Goal: Information Seeking & Learning: Learn about a topic

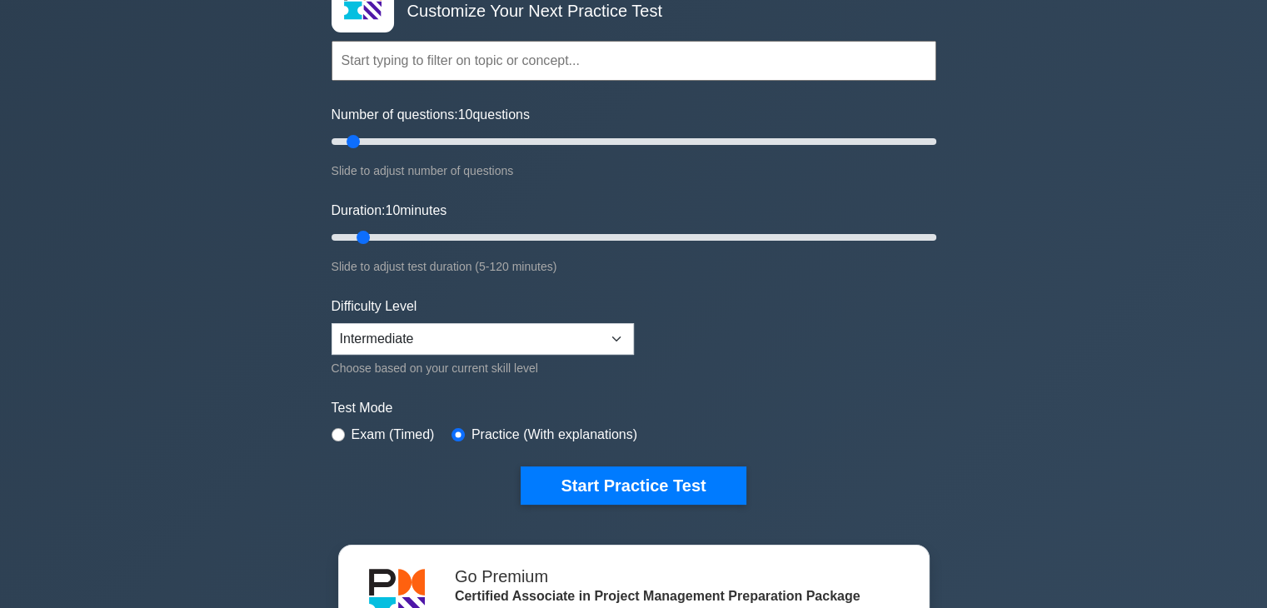
scroll to position [123, 0]
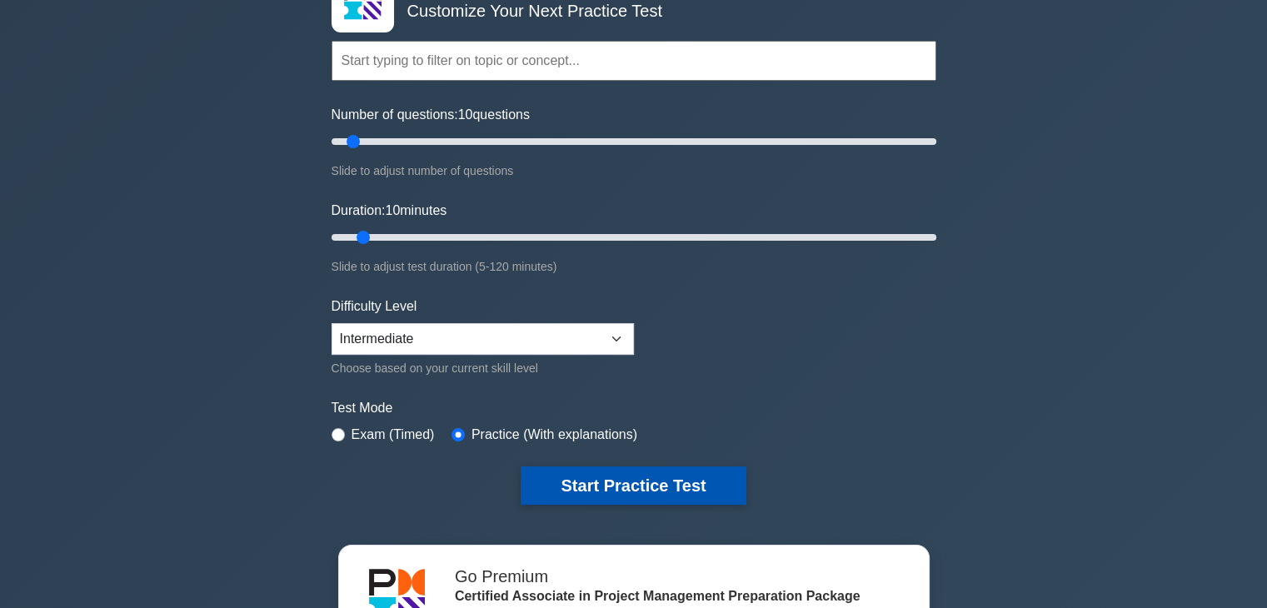
click at [618, 472] on button "Start Practice Test" at bounding box center [633, 486] width 225 height 38
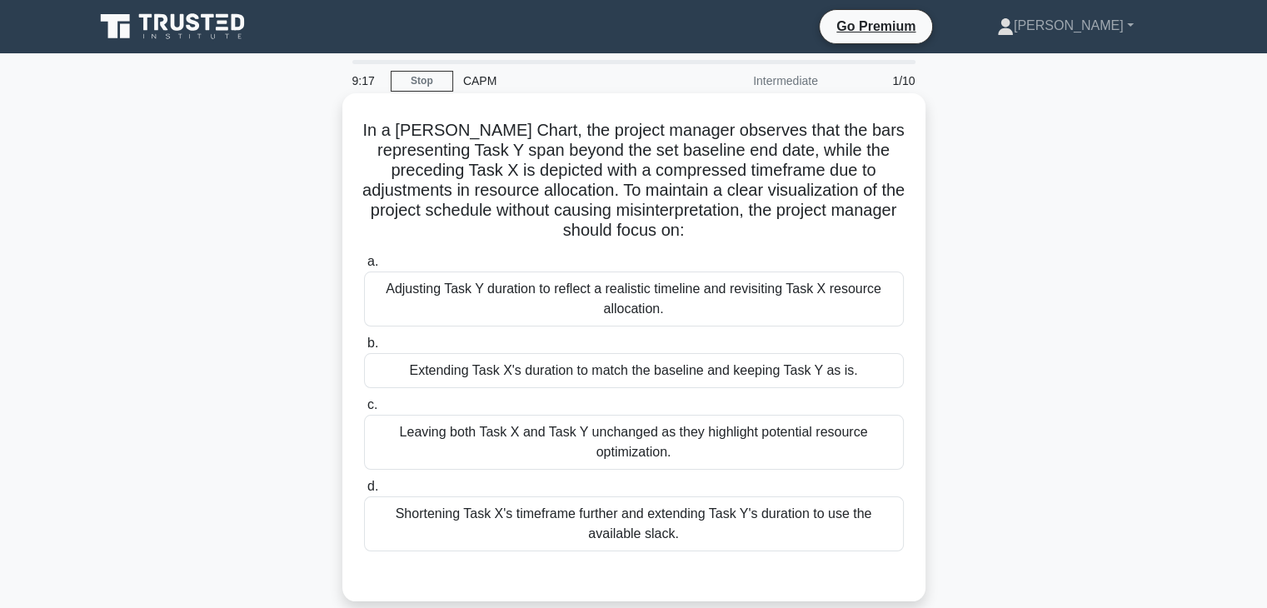
click at [650, 304] on div "Adjusting Task Y duration to reflect a realistic timeline and revisiting Task X…" at bounding box center [634, 299] width 540 height 55
click at [364, 267] on input "a. Adjusting Task Y duration to reflect a realistic timeline and revisiting Tas…" at bounding box center [364, 262] width 0 height 11
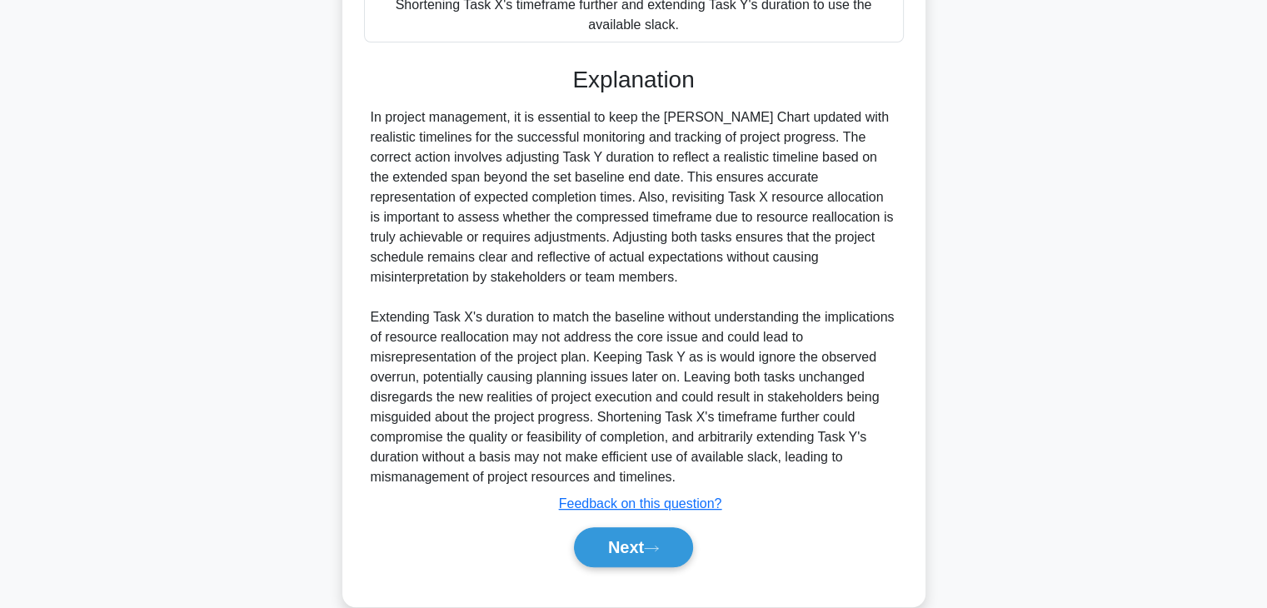
scroll to position [510, 0]
click at [634, 561] on button "Next" at bounding box center [633, 547] width 119 height 40
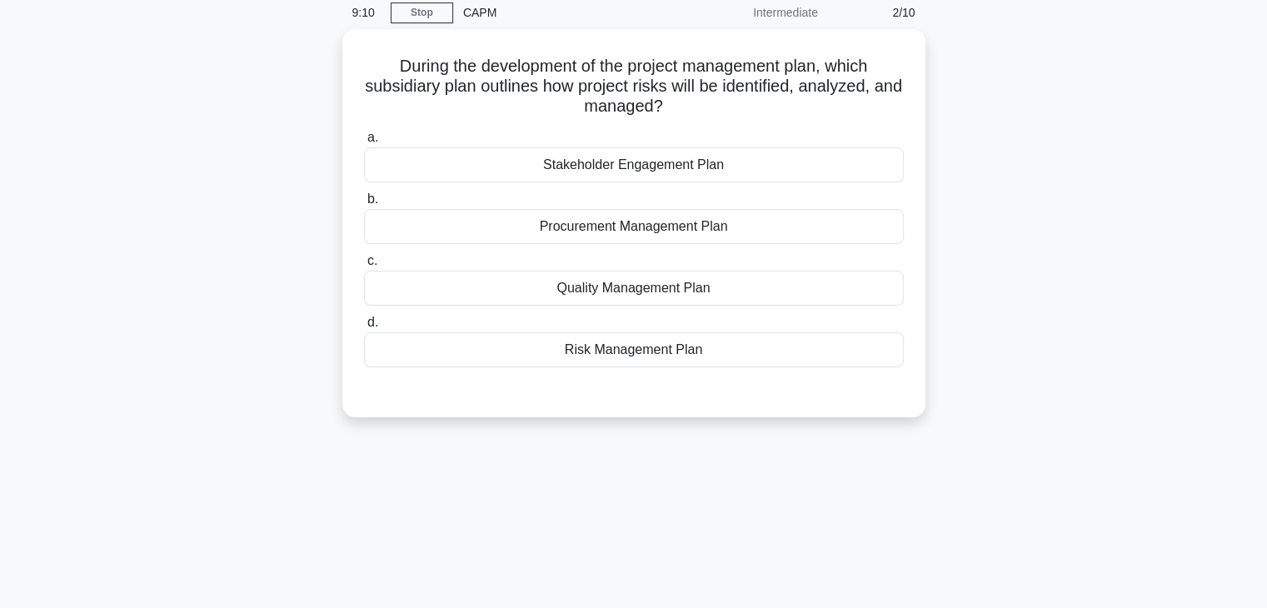
scroll to position [0, 0]
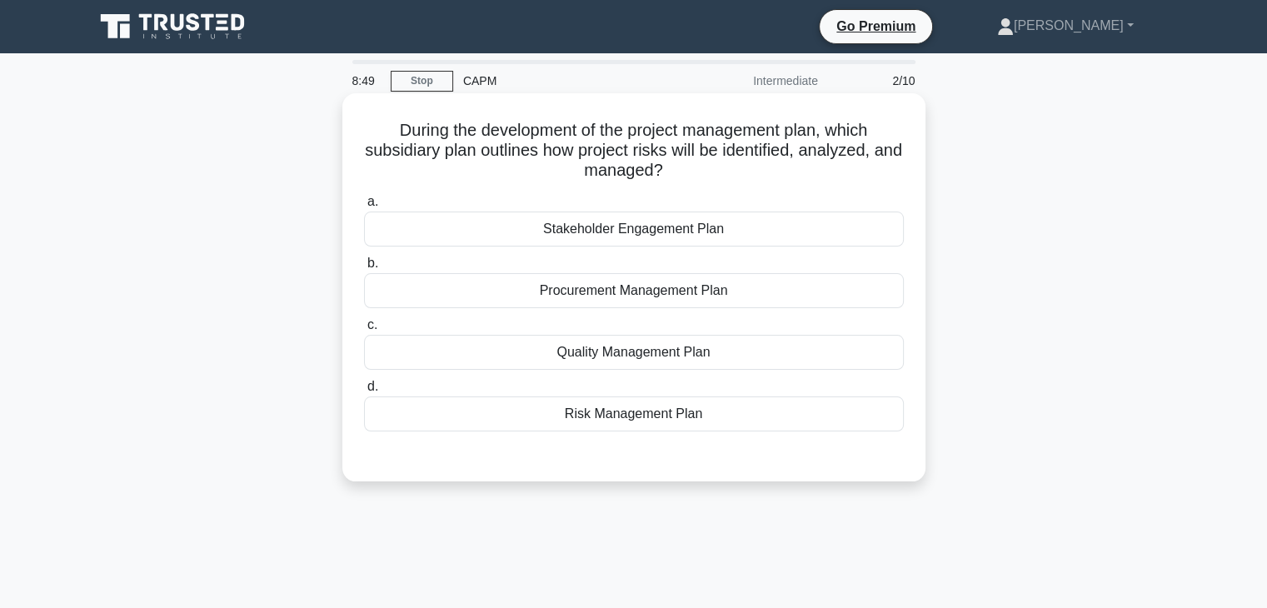
click at [698, 418] on div "Risk Management Plan" at bounding box center [634, 414] width 540 height 35
click at [364, 392] on input "d. Risk Management Plan" at bounding box center [364, 387] width 0 height 11
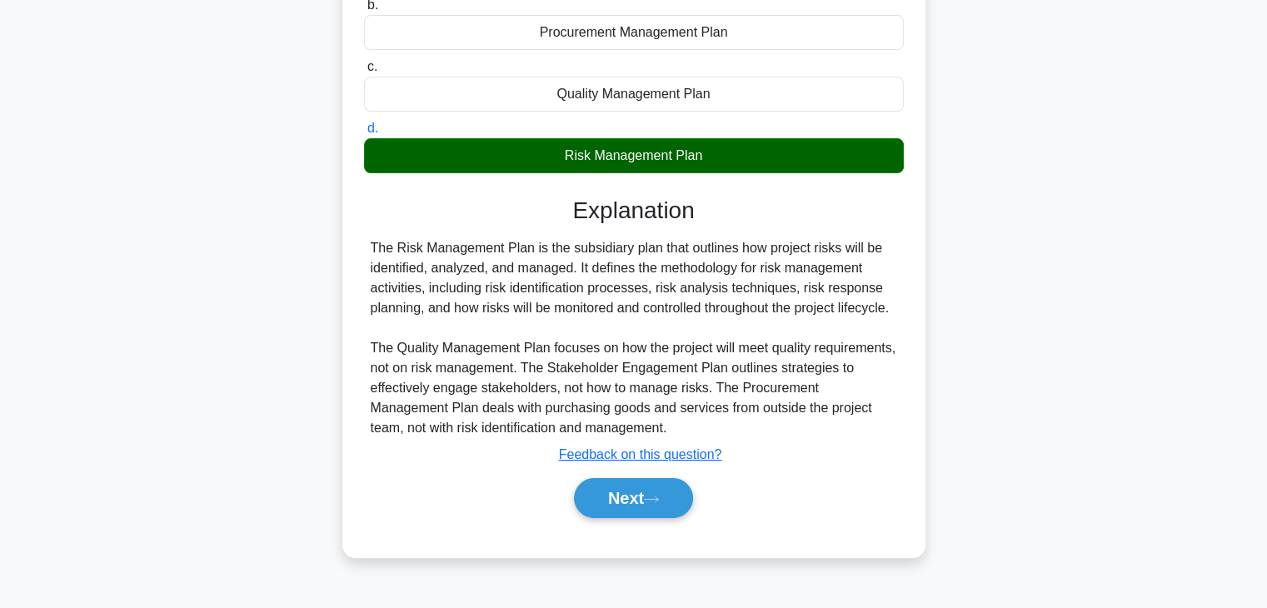
scroll to position [292, 0]
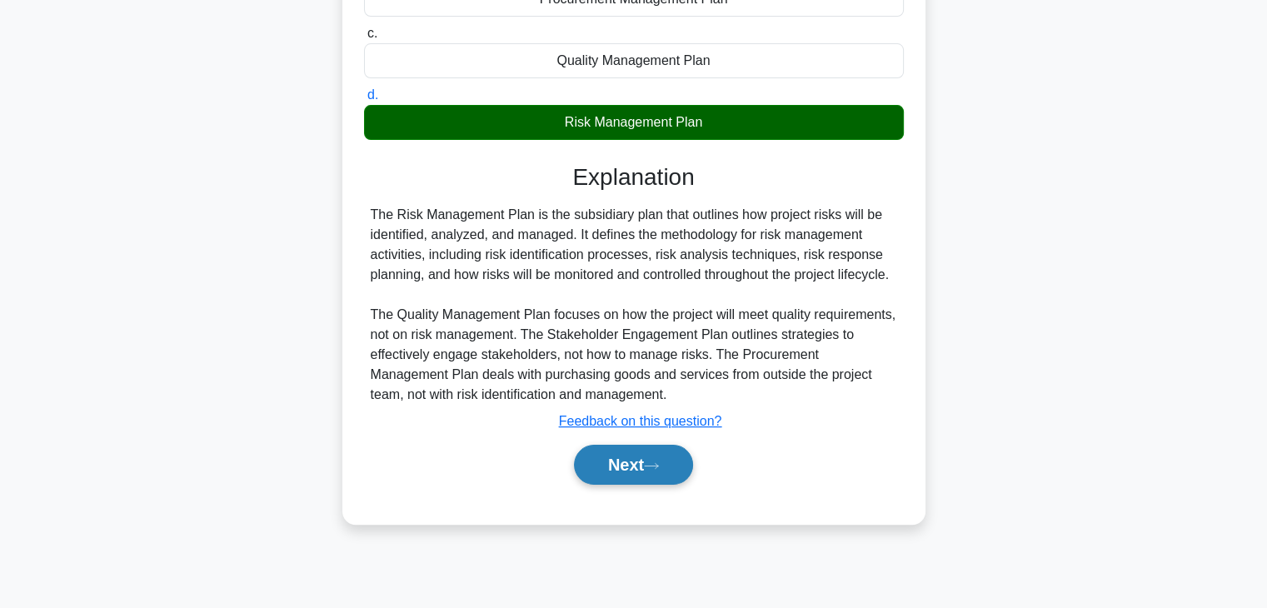
click at [609, 481] on button "Next" at bounding box center [633, 465] width 119 height 40
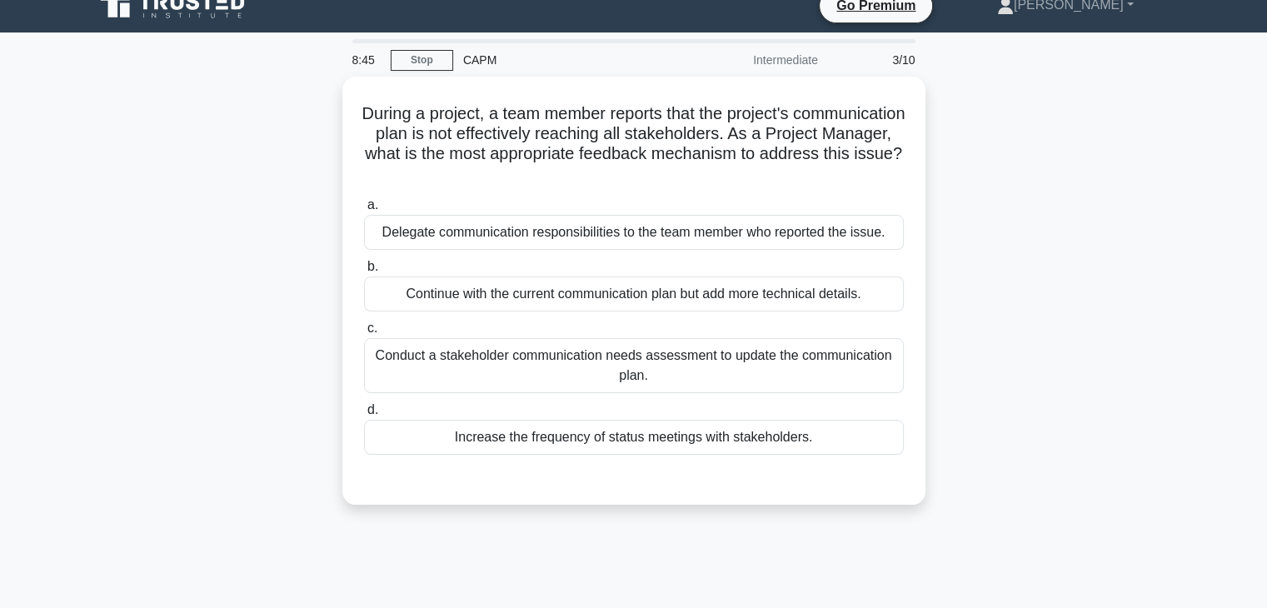
scroll to position [20, 0]
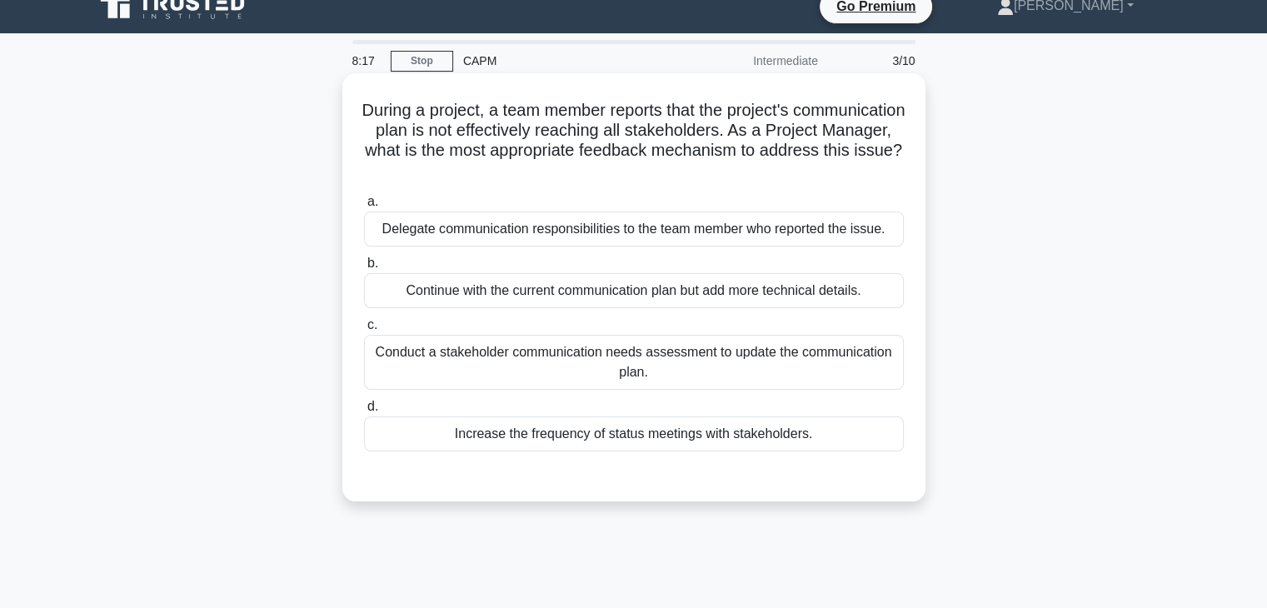
click at [660, 364] on div "Conduct a stakeholder communication needs assessment to update the communicatio…" at bounding box center [634, 362] width 540 height 55
click at [364, 331] on input "c. Conduct a stakeholder communication needs assessment to update the communica…" at bounding box center [364, 325] width 0 height 11
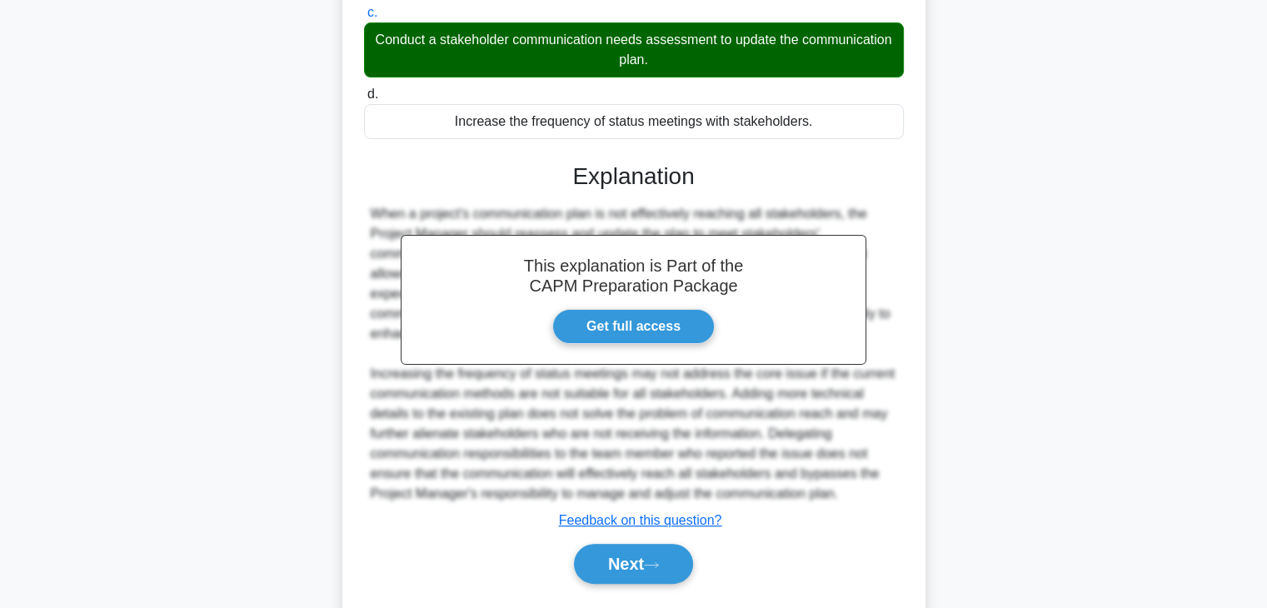
scroll to position [378, 0]
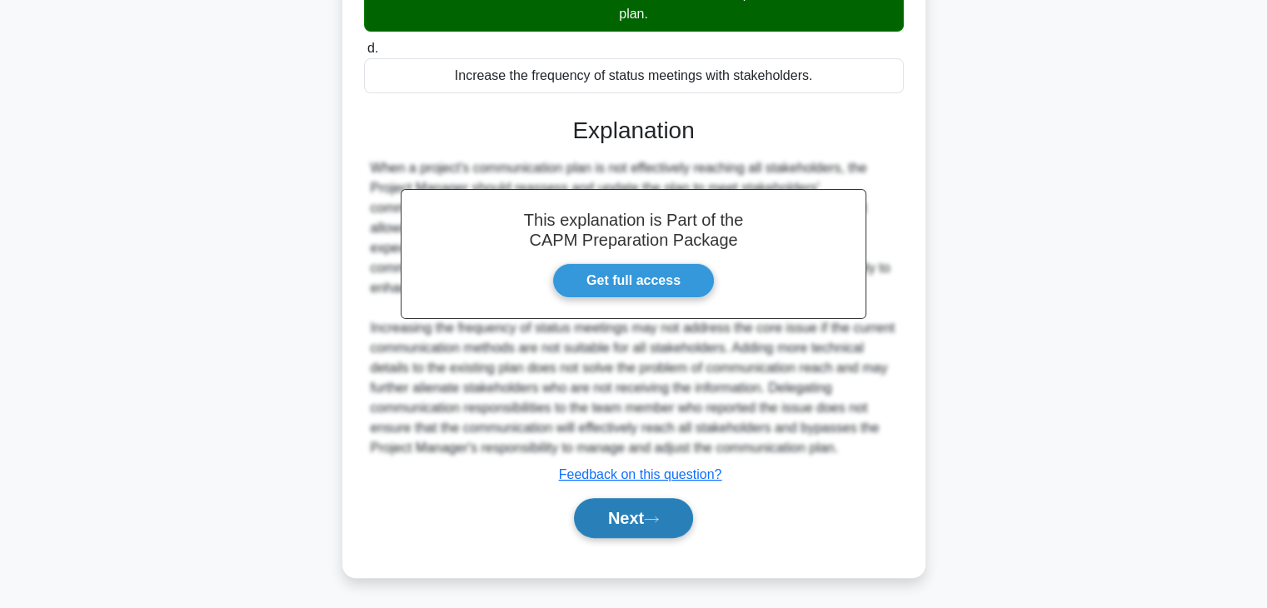
click at [609, 518] on button "Next" at bounding box center [633, 518] width 119 height 40
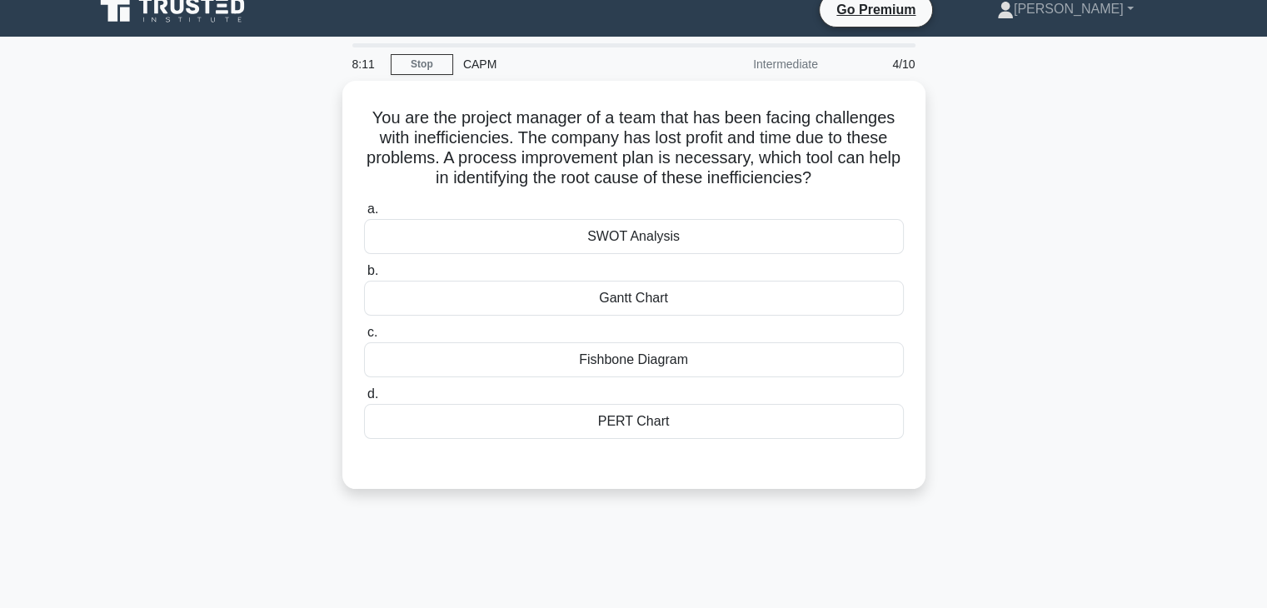
scroll to position [16, 0]
click at [701, 233] on div "SWOT Analysis" at bounding box center [634, 233] width 540 height 35
click at [364, 212] on input "a. SWOT Analysis" at bounding box center [364, 206] width 0 height 11
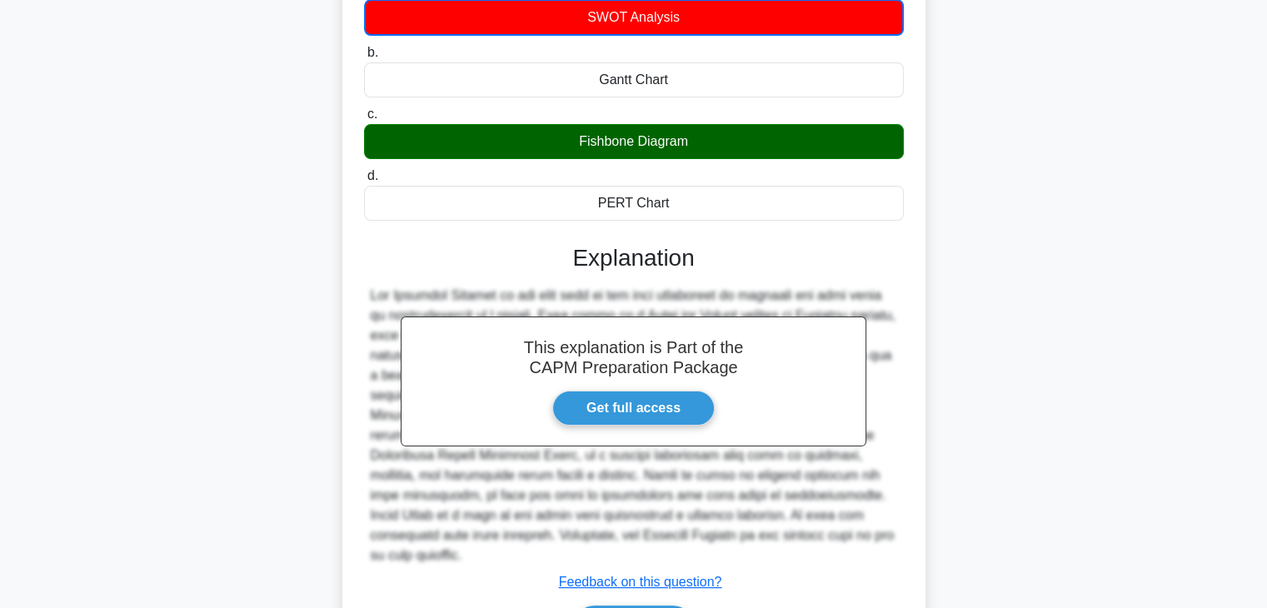
scroll to position [320, 0]
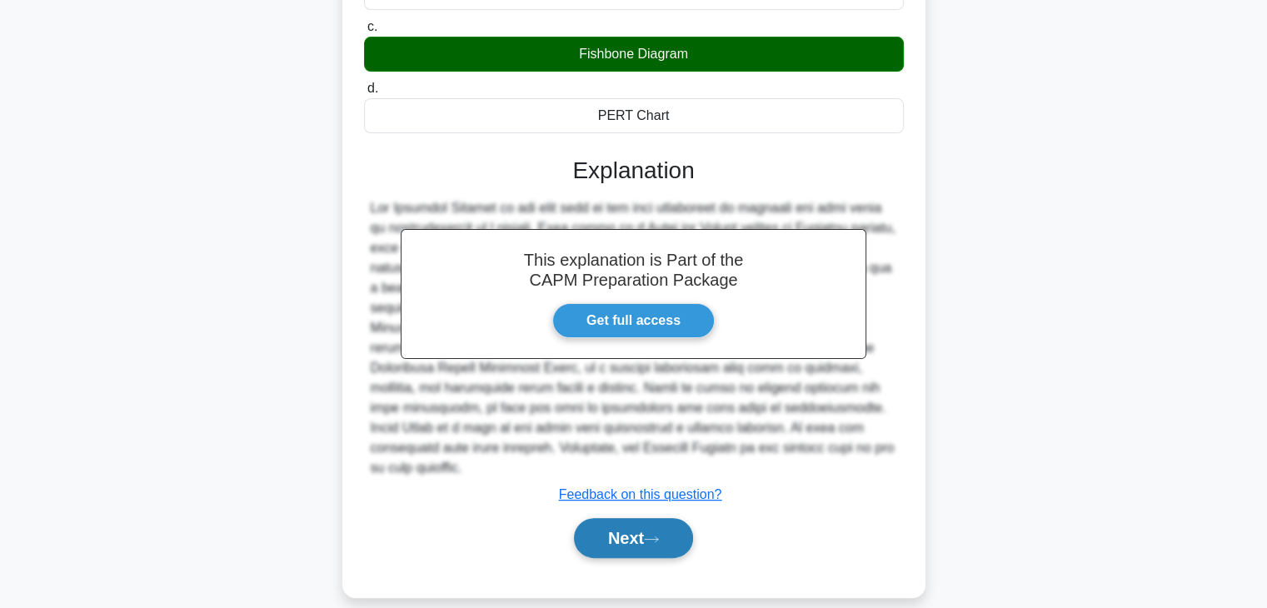
click at [623, 518] on button "Next" at bounding box center [633, 538] width 119 height 40
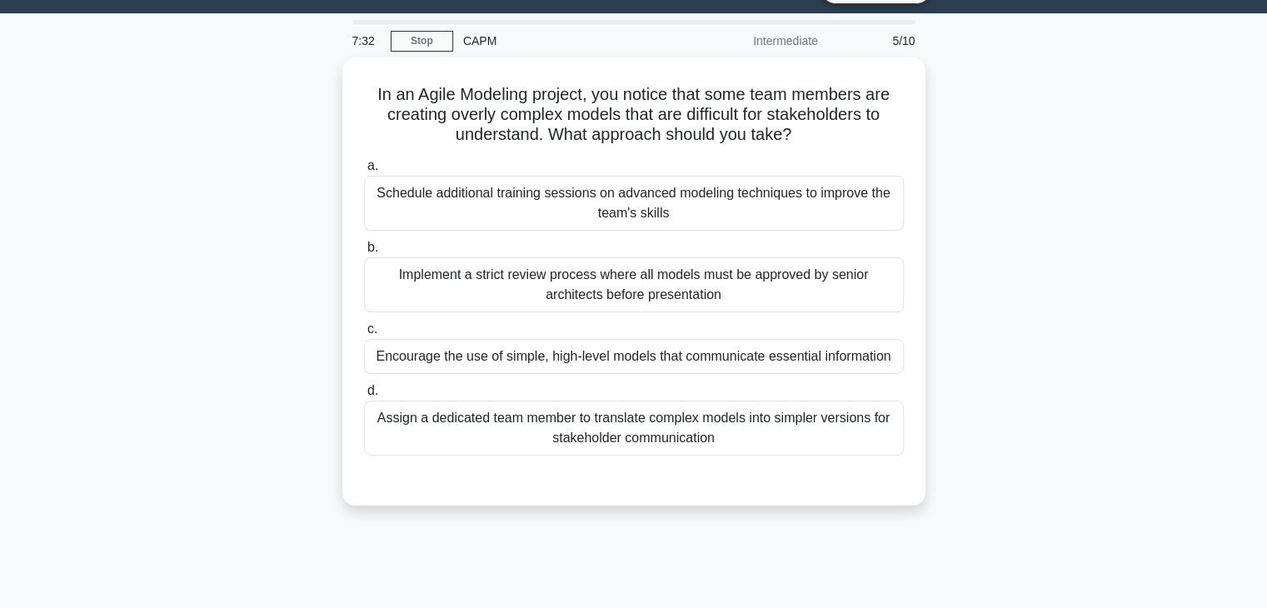
scroll to position [39, 0]
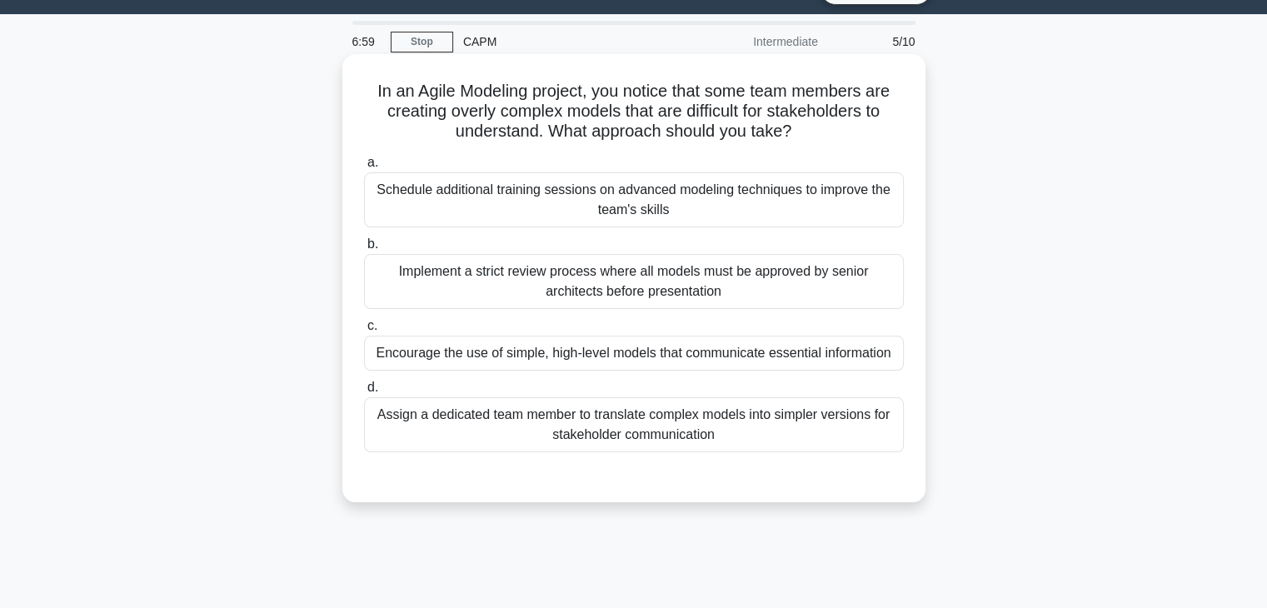
click at [667, 360] on div "Encourage the use of simple, high-level models that communicate essential infor…" at bounding box center [634, 353] width 540 height 35
click at [364, 332] on input "c. Encourage the use of simple, high-level models that communicate essential in…" at bounding box center [364, 326] width 0 height 11
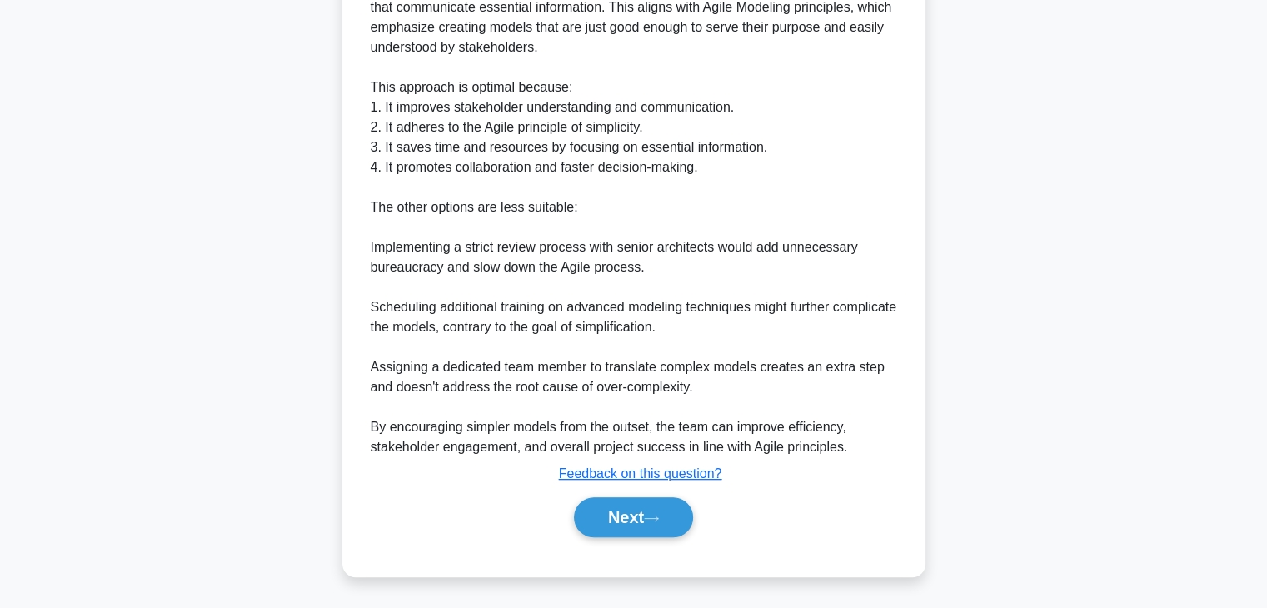
scroll to position [598, 0]
click at [631, 517] on button "Next" at bounding box center [633, 517] width 119 height 40
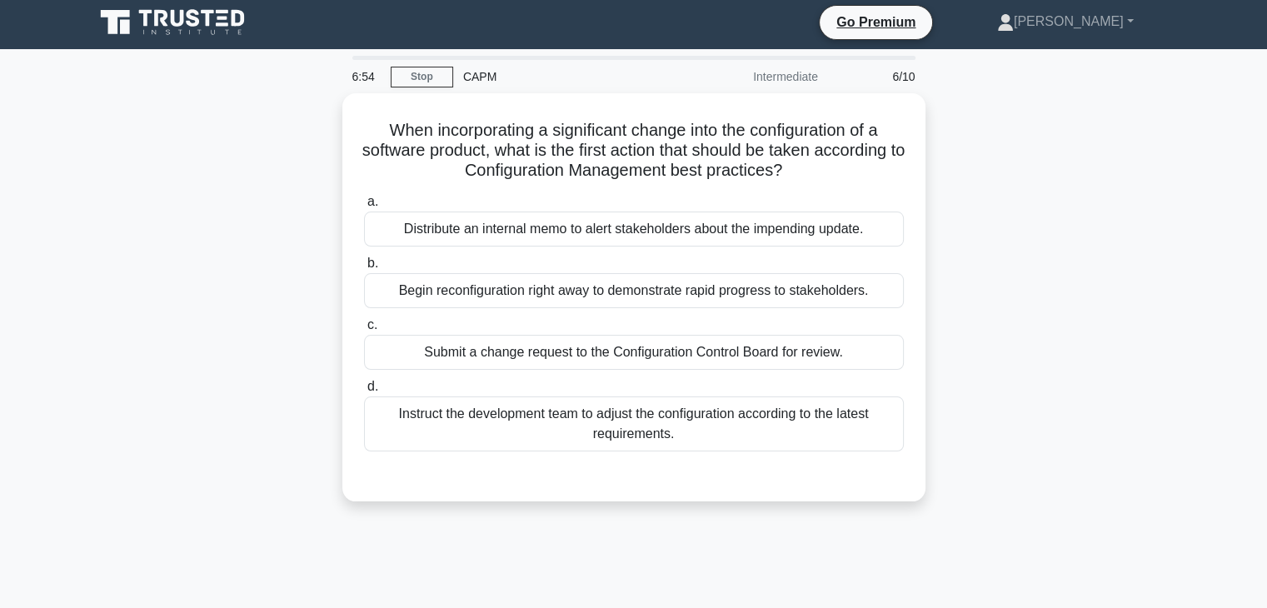
scroll to position [0, 0]
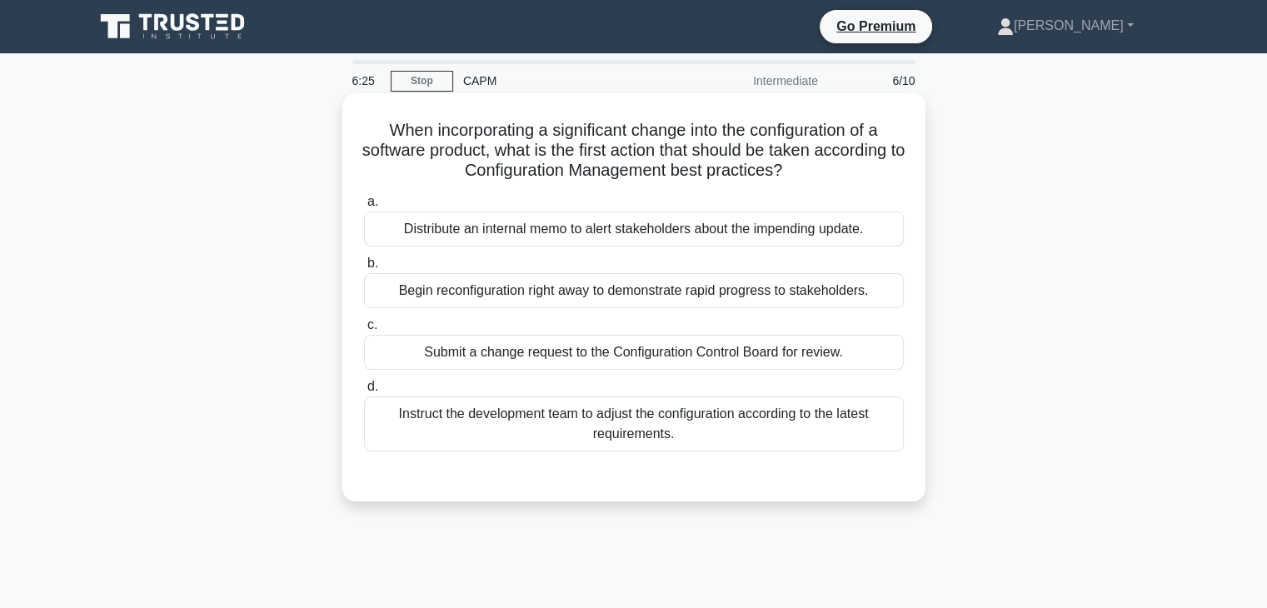
click at [676, 357] on div "Submit a change request to the Configuration Control Board for review." at bounding box center [634, 352] width 540 height 35
click at [364, 331] on input "c. Submit a change request to the Configuration Control Board for review." at bounding box center [364, 325] width 0 height 11
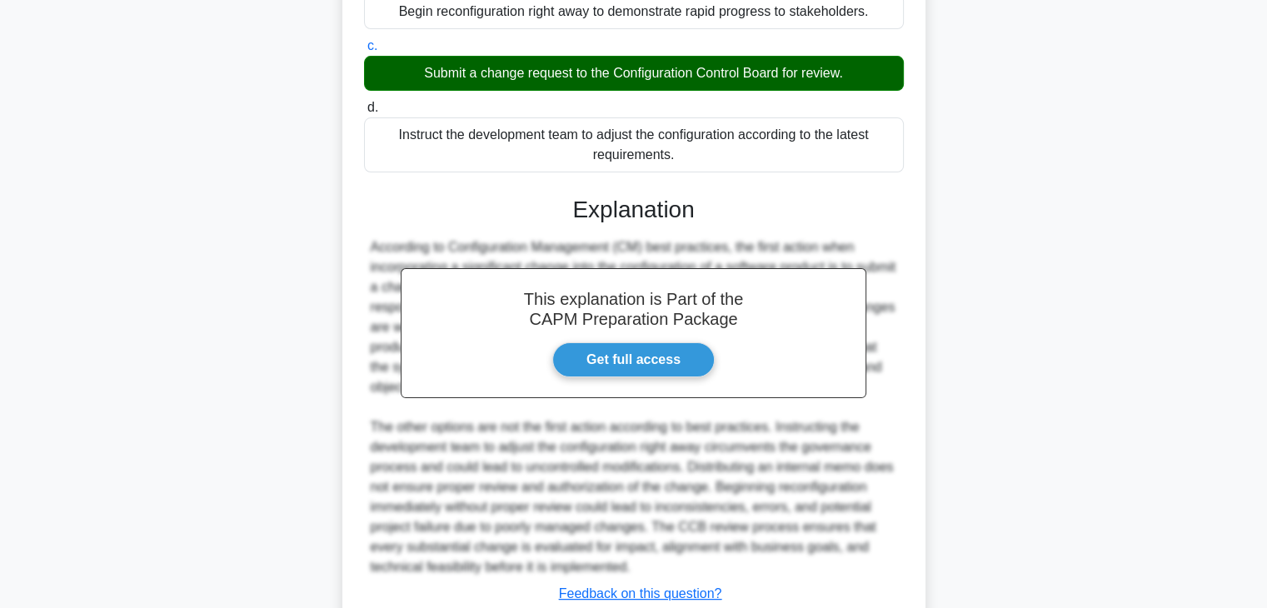
scroll to position [398, 0]
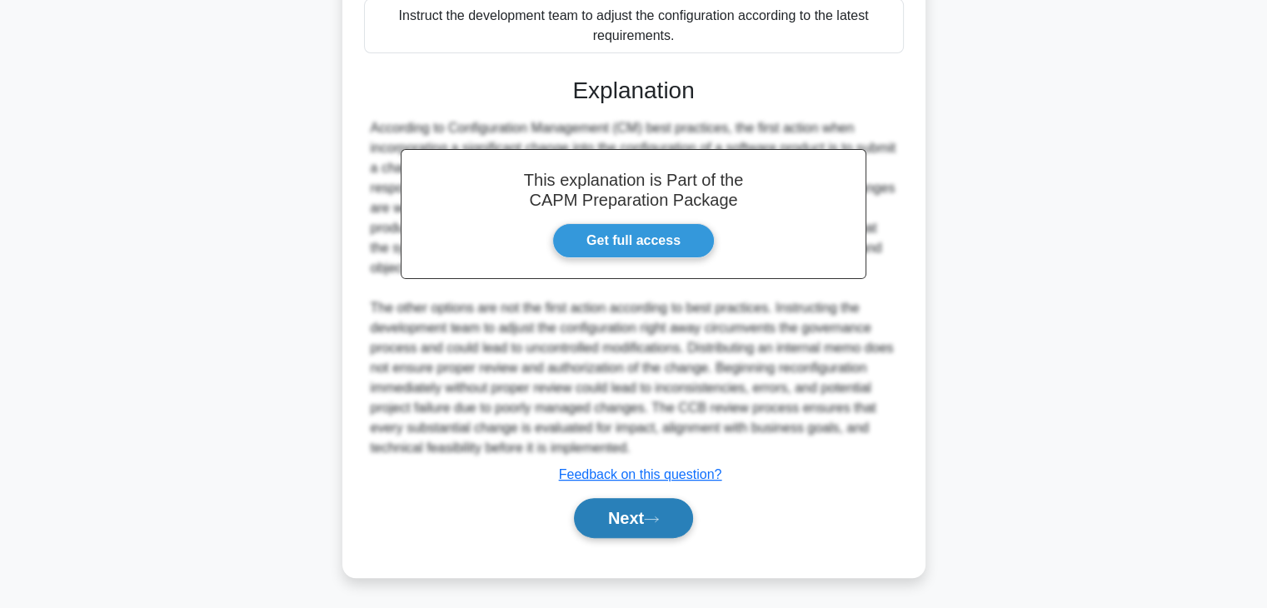
click at [616, 515] on button "Next" at bounding box center [633, 518] width 119 height 40
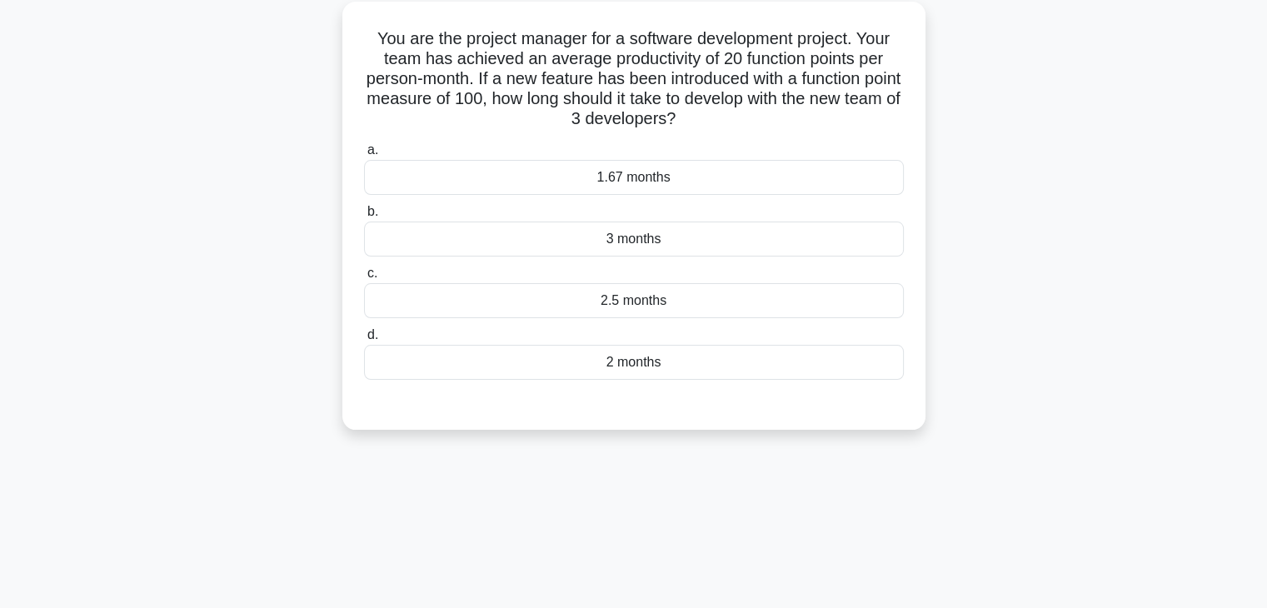
scroll to position [0, 0]
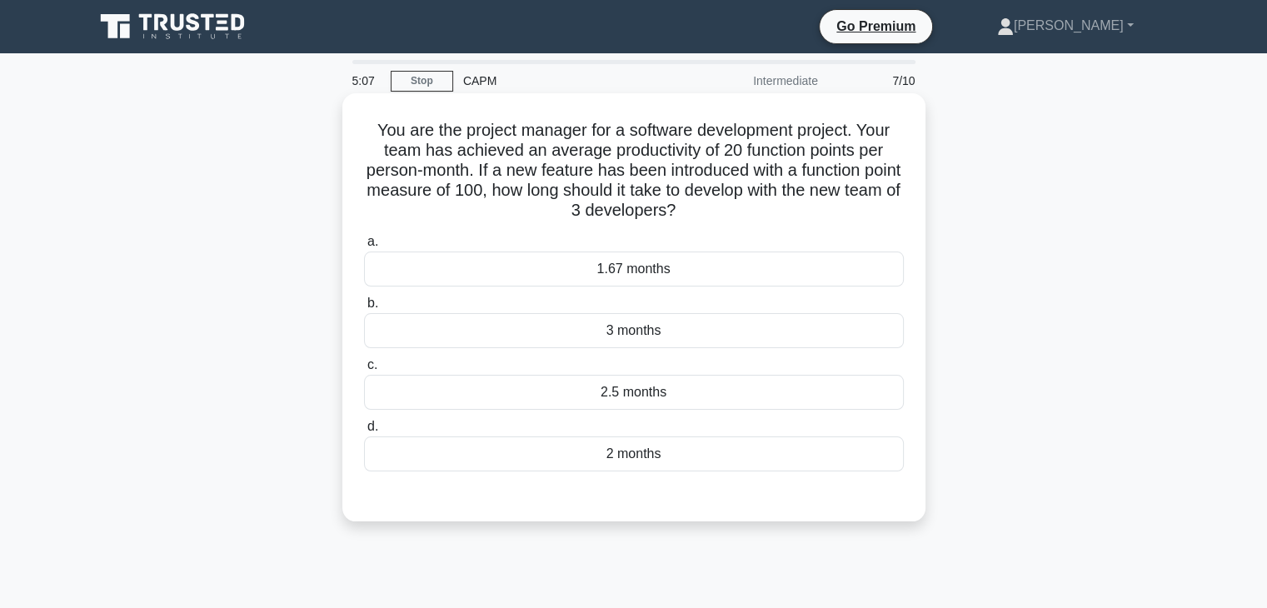
click at [700, 284] on div "1.67 months" at bounding box center [634, 269] width 540 height 35
click at [364, 247] on input "a. 1.67 months" at bounding box center [364, 242] width 0 height 11
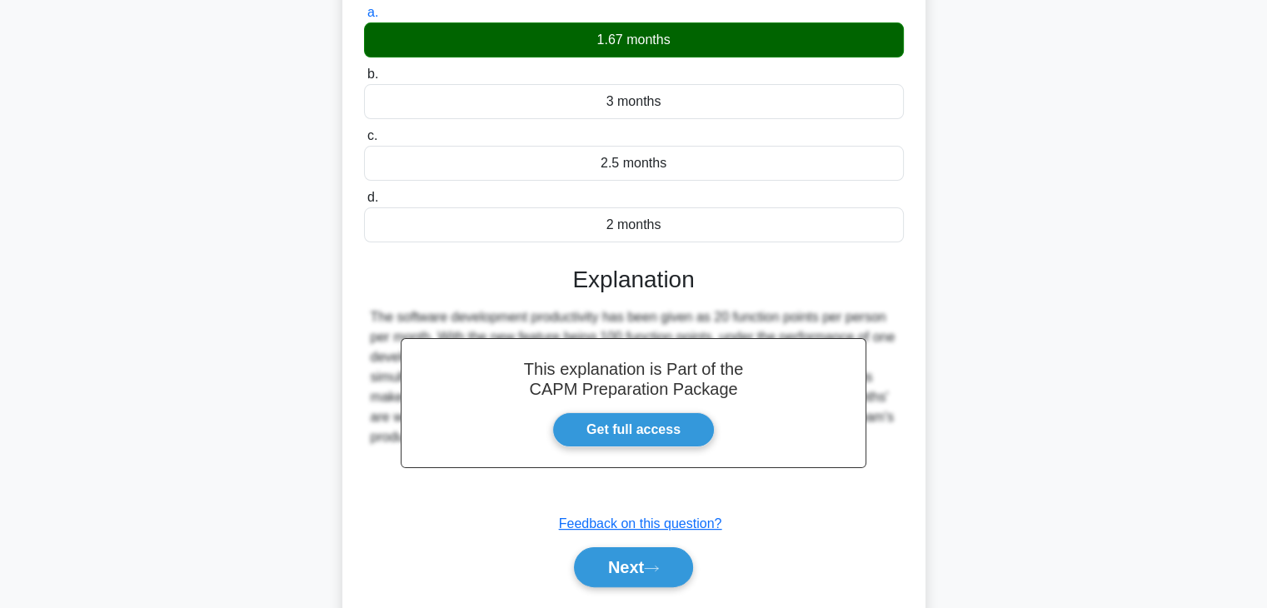
scroll to position [292, 0]
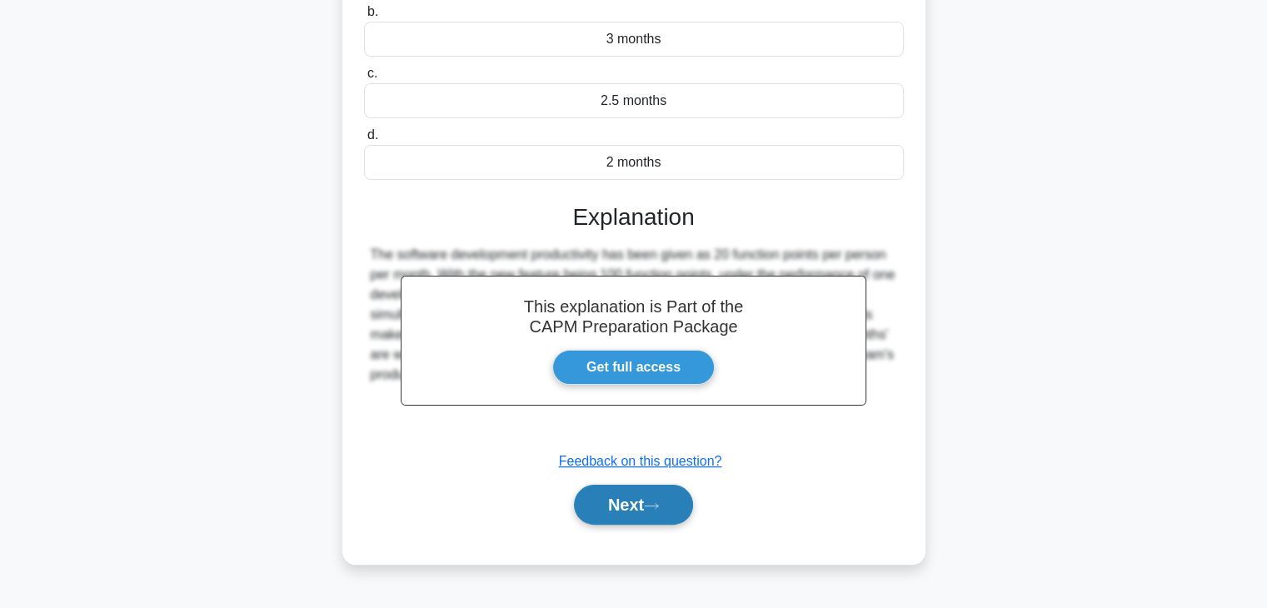
click at [633, 517] on button "Next" at bounding box center [633, 505] width 119 height 40
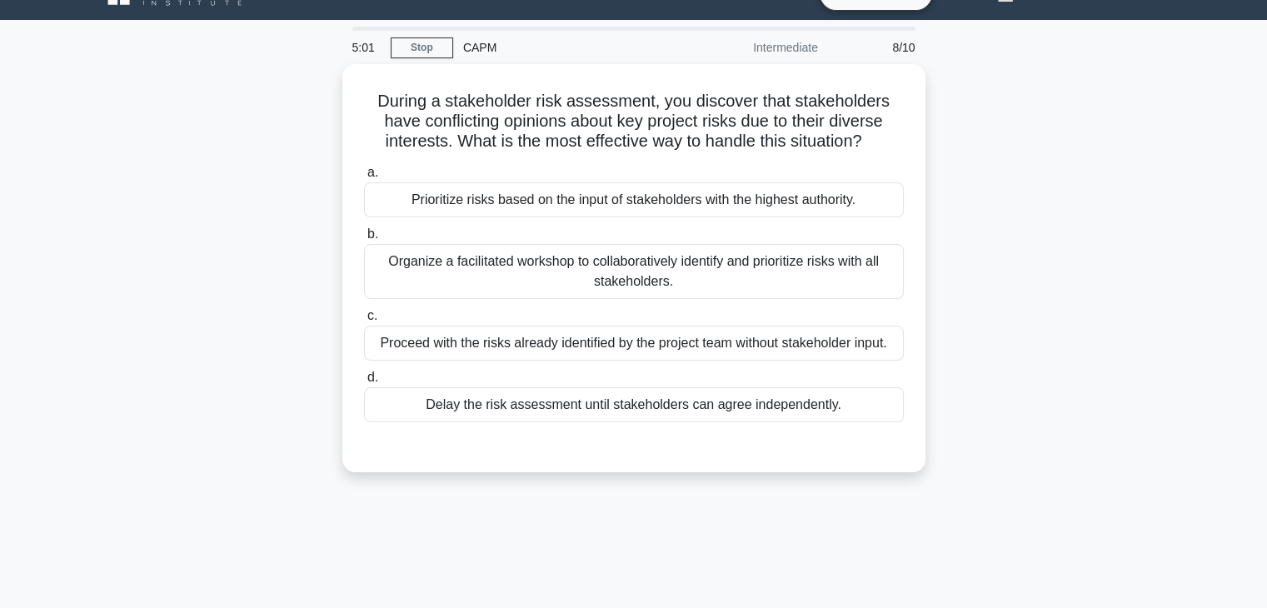
scroll to position [32, 0]
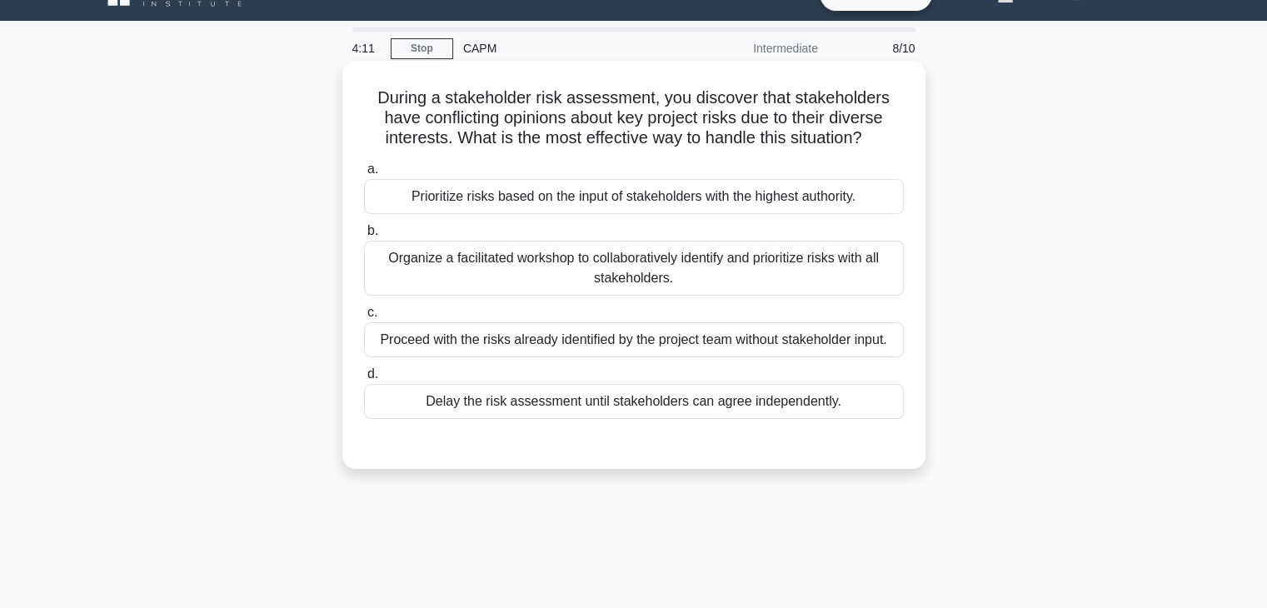
click at [696, 282] on div "Organize a facilitated workshop to collaboratively identify and prioritize risk…" at bounding box center [634, 268] width 540 height 55
click at [364, 237] on input "b. Organize a facilitated workshop to collaboratively identify and prioritize r…" at bounding box center [364, 231] width 0 height 11
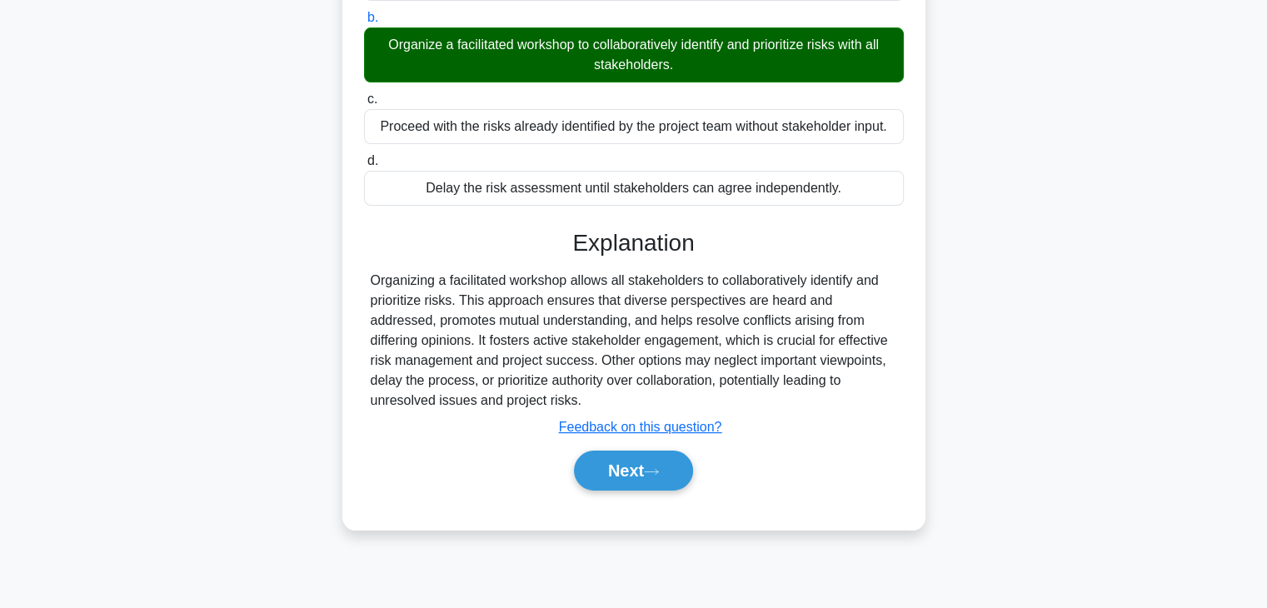
scroll to position [292, 0]
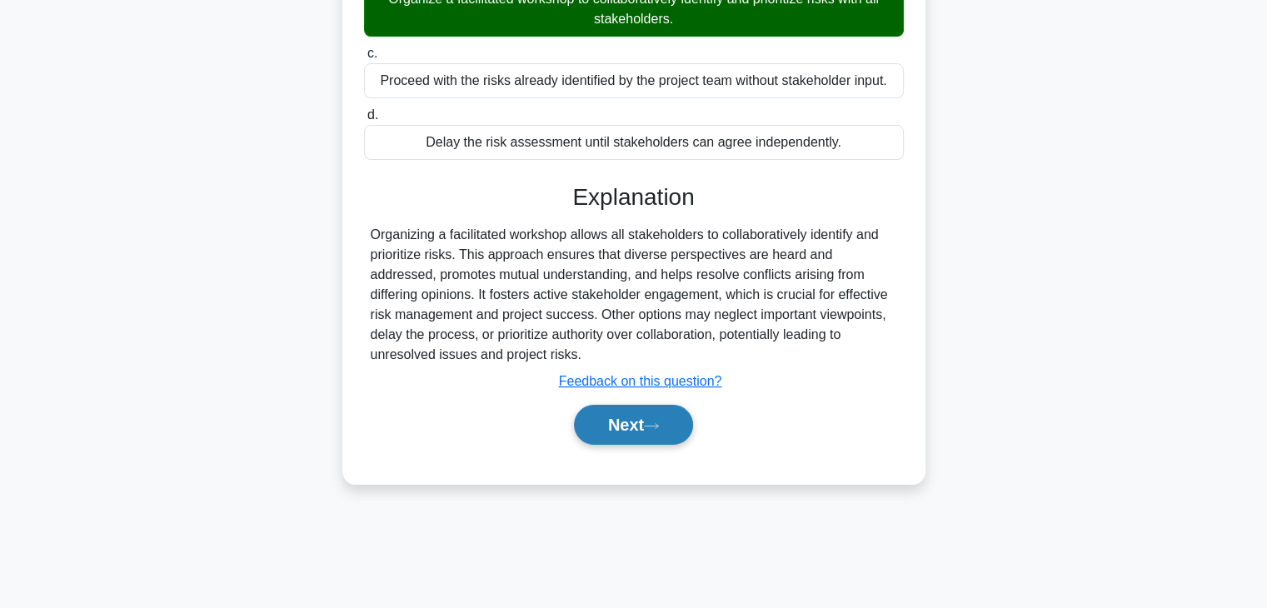
click at [636, 432] on button "Next" at bounding box center [633, 425] width 119 height 40
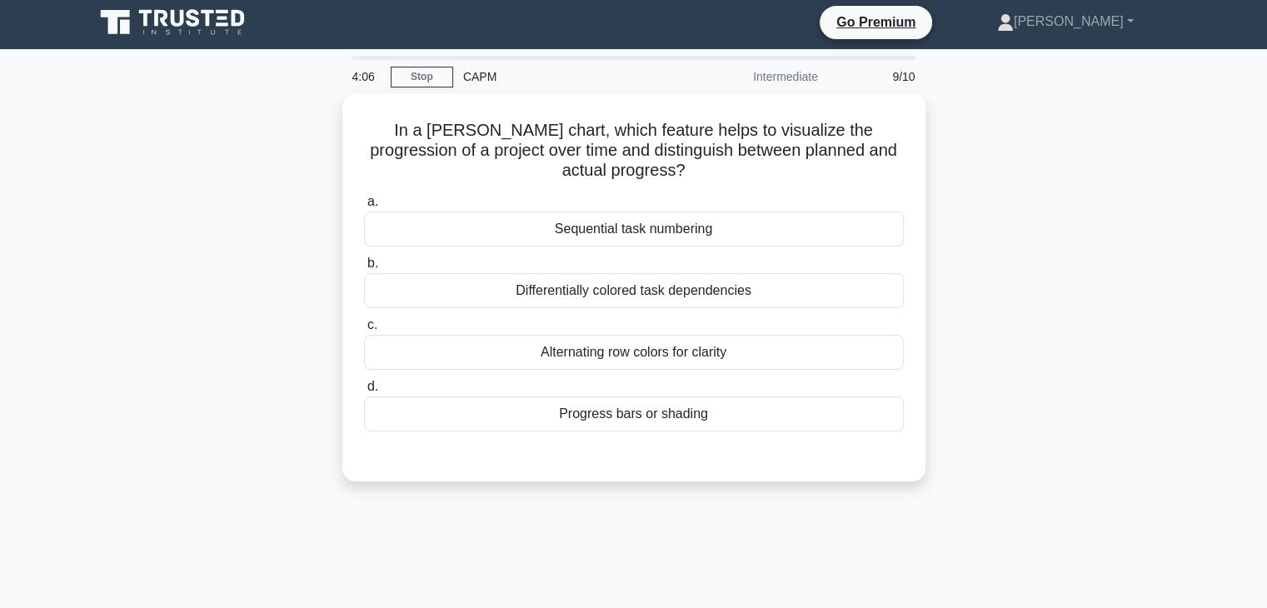
scroll to position [0, 0]
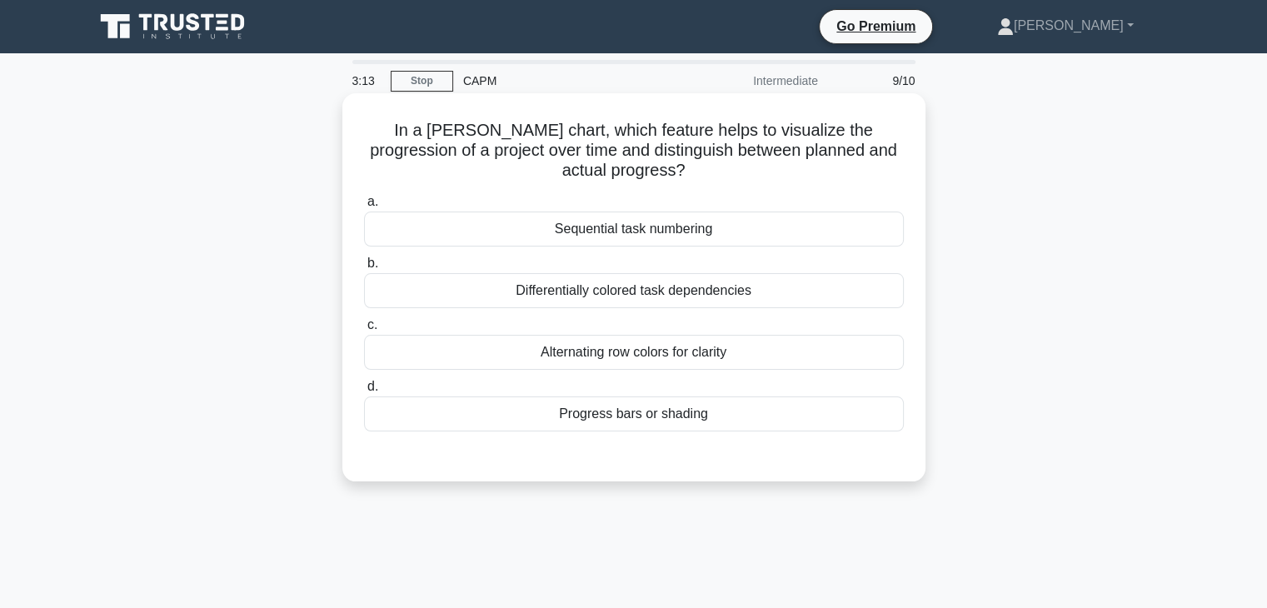
click at [644, 419] on div "Progress bars or shading" at bounding box center [634, 414] width 540 height 35
click at [364, 392] on input "d. Progress bars or shading" at bounding box center [364, 387] width 0 height 11
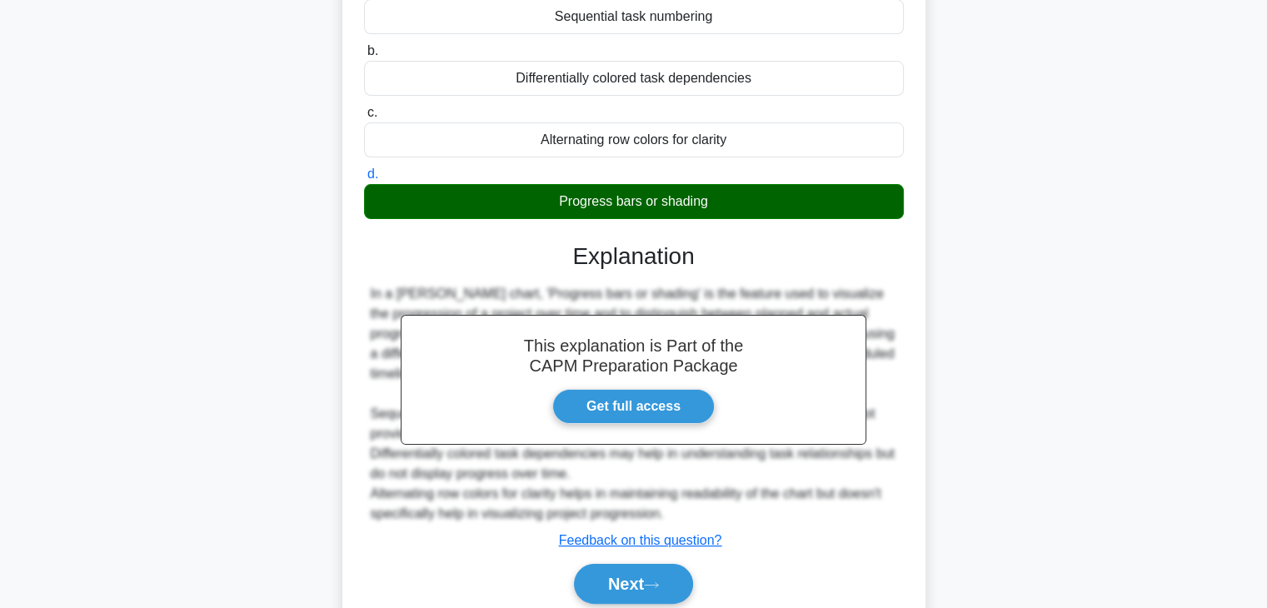
scroll to position [292, 0]
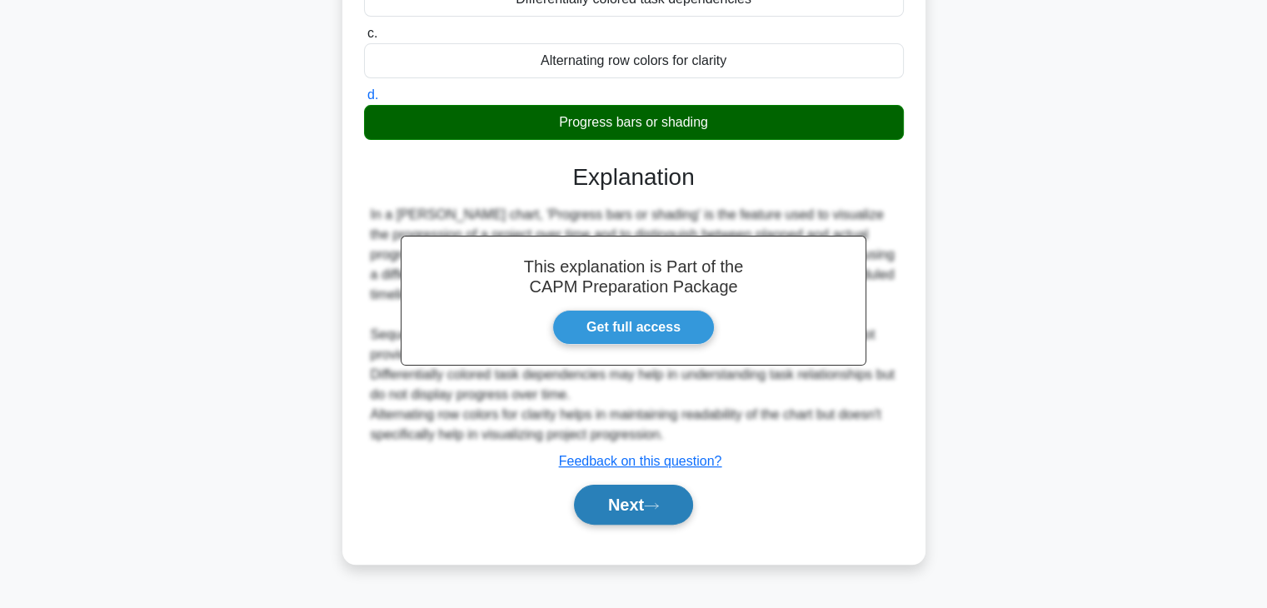
click at [623, 511] on button "Next" at bounding box center [633, 505] width 119 height 40
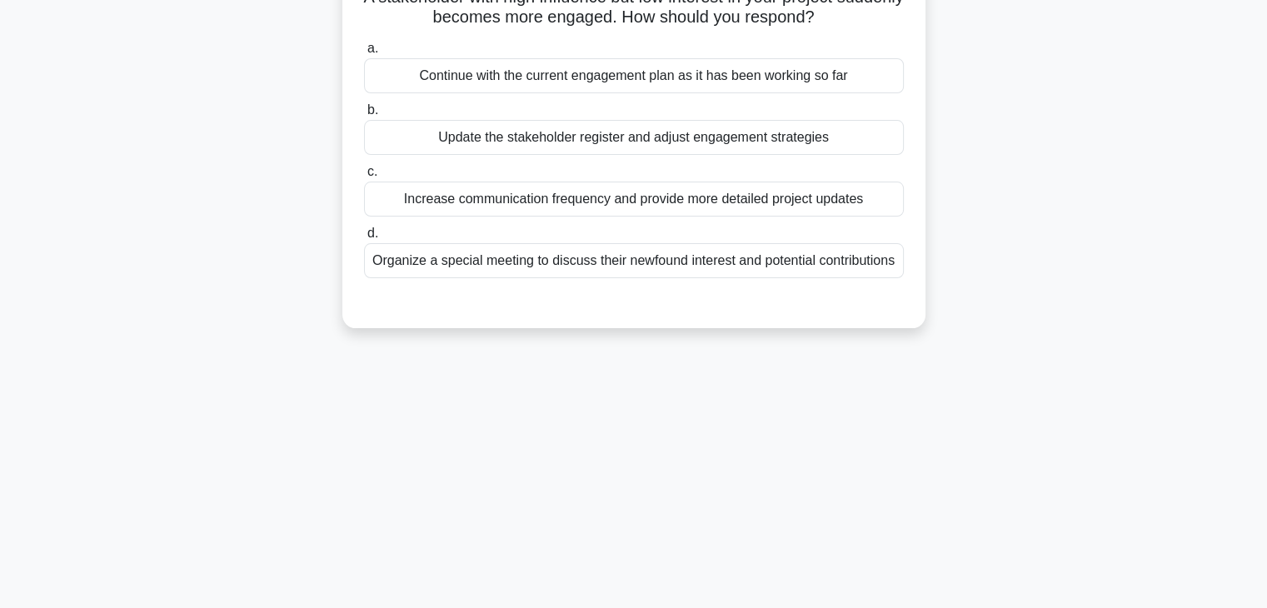
scroll to position [0, 0]
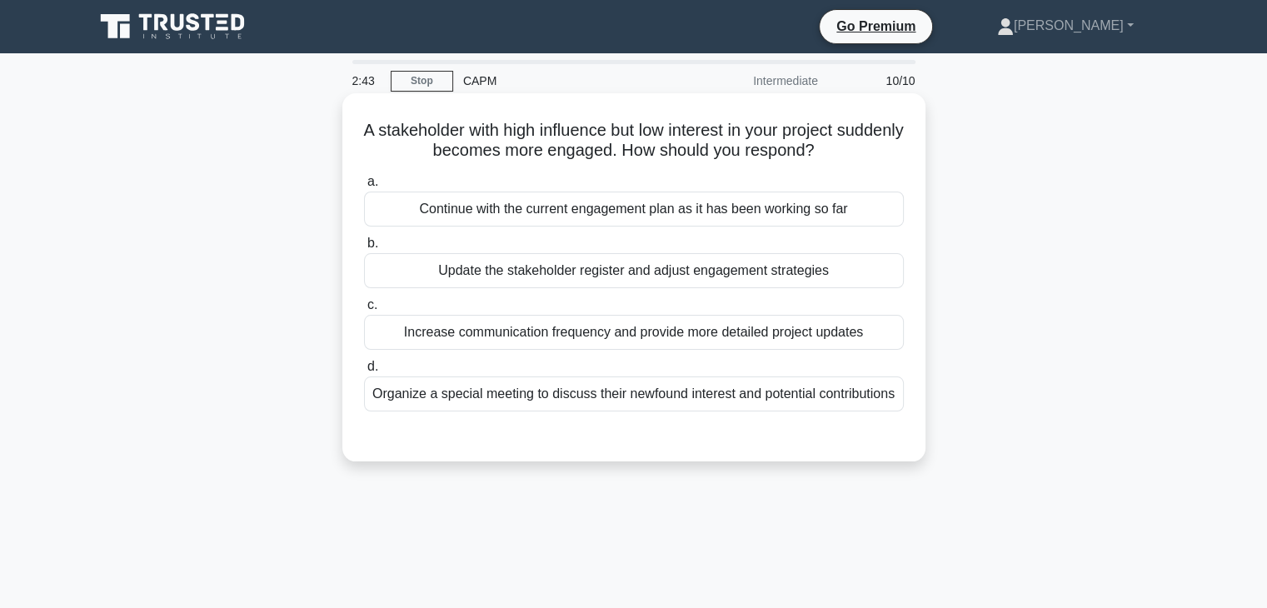
click at [693, 222] on div "Continue with the current engagement plan as it has been working so far" at bounding box center [634, 209] width 540 height 35
click at [364, 187] on input "a. Continue with the current engagement plan as it has been working so far" at bounding box center [364, 182] width 0 height 11
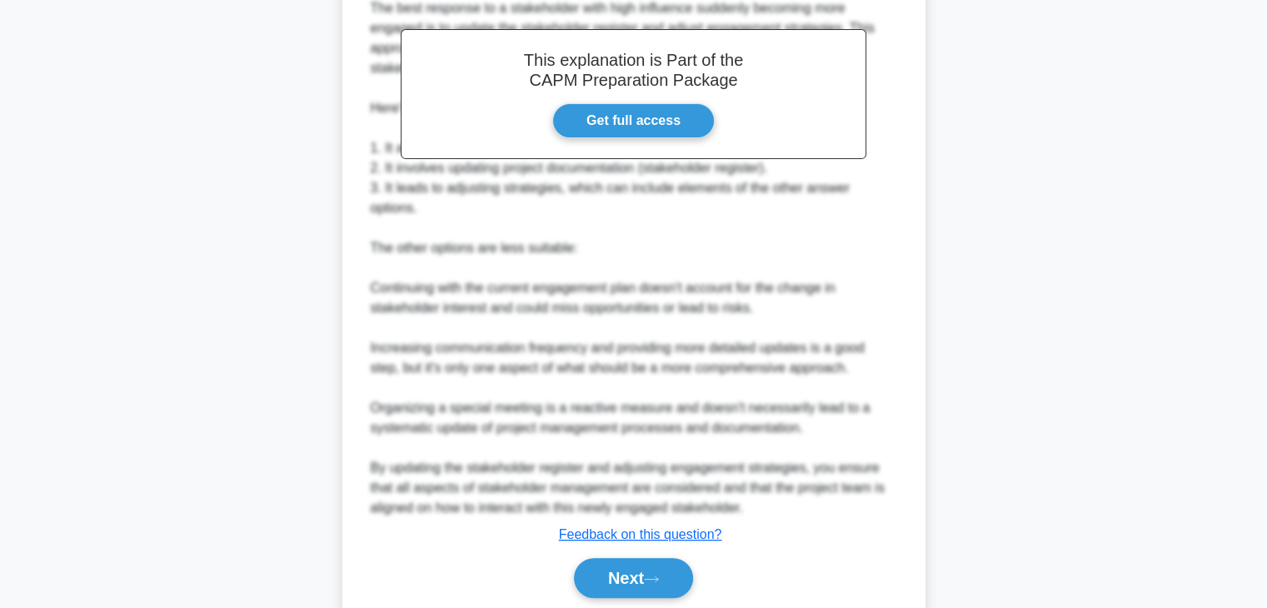
scroll to position [540, 0]
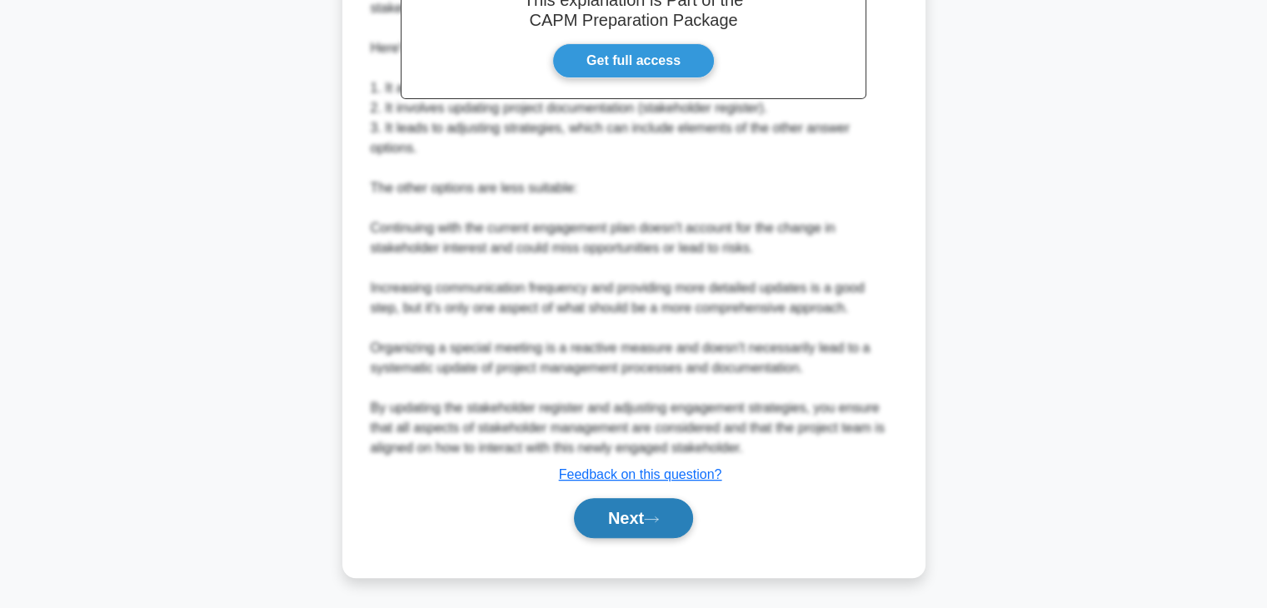
click at [636, 532] on button "Next" at bounding box center [633, 518] width 119 height 40
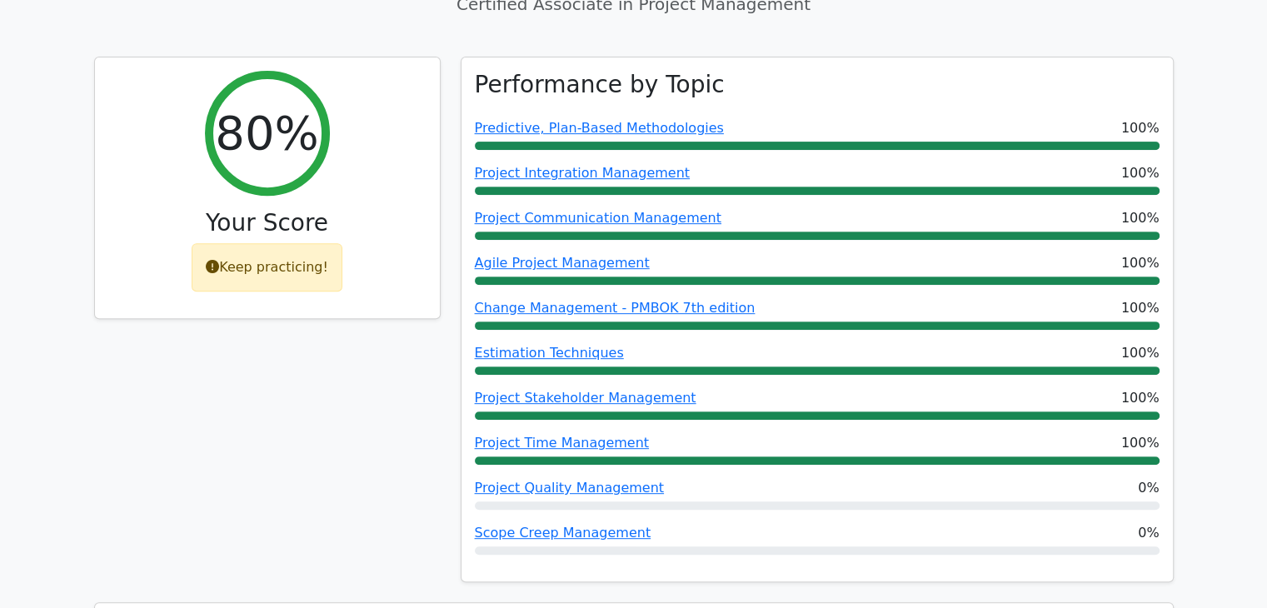
scroll to position [643, 0]
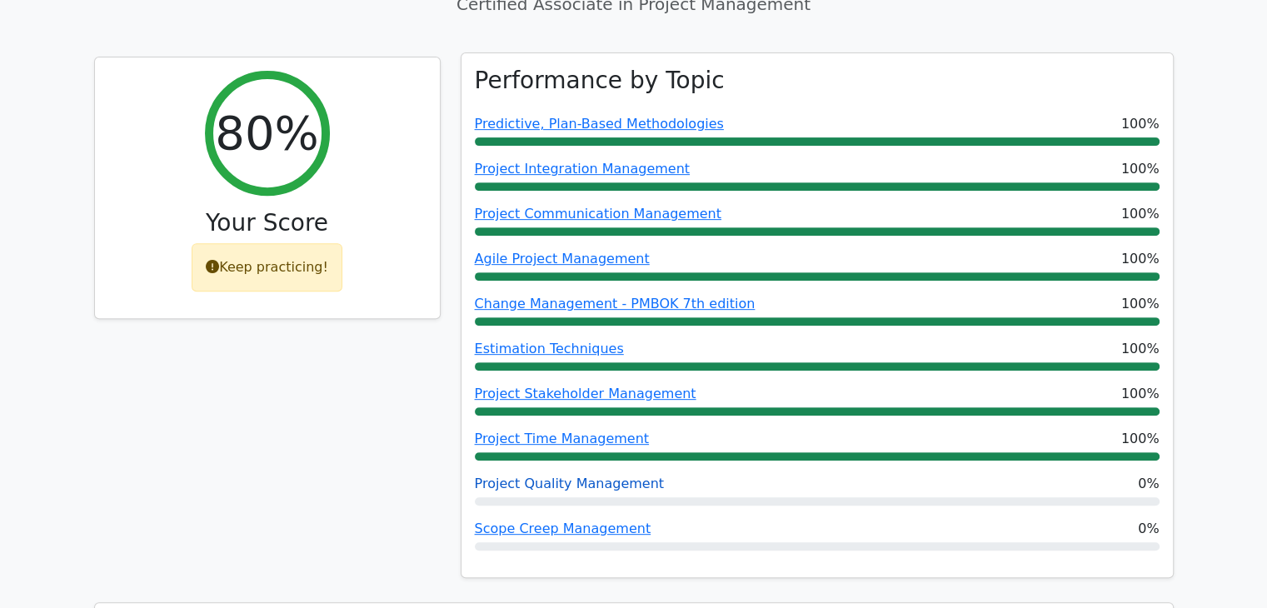
click at [569, 476] on link "Project Quality Management" at bounding box center [569, 484] width 189 height 16
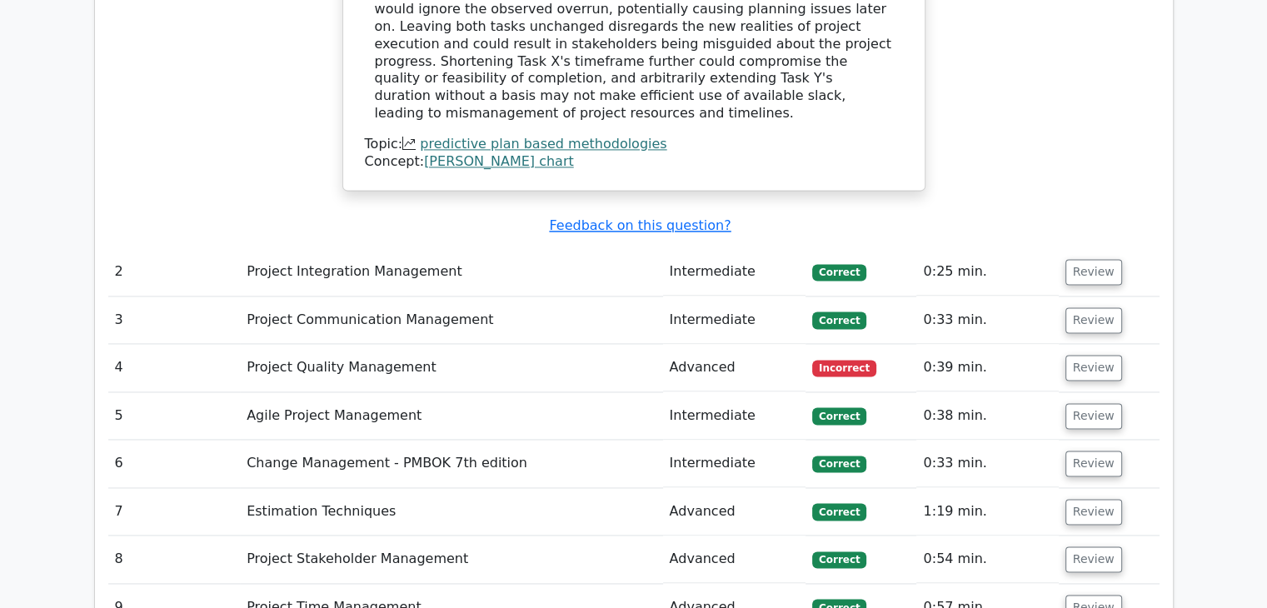
scroll to position [2359, 0]
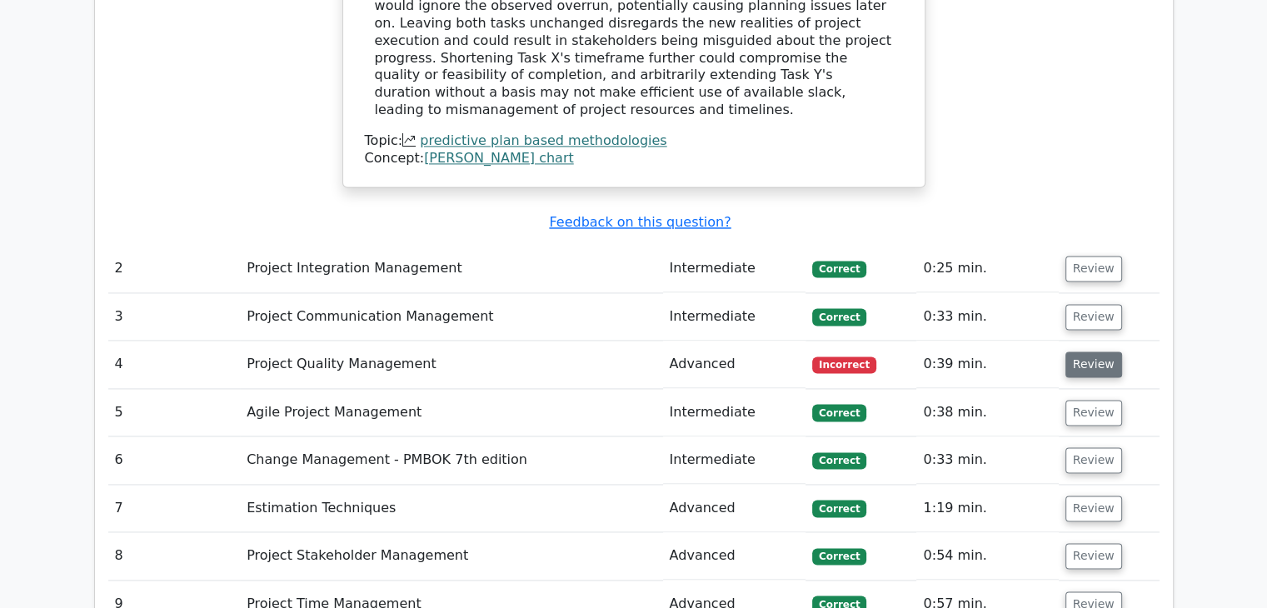
click at [1083, 352] on button "Review" at bounding box center [1094, 365] width 57 height 26
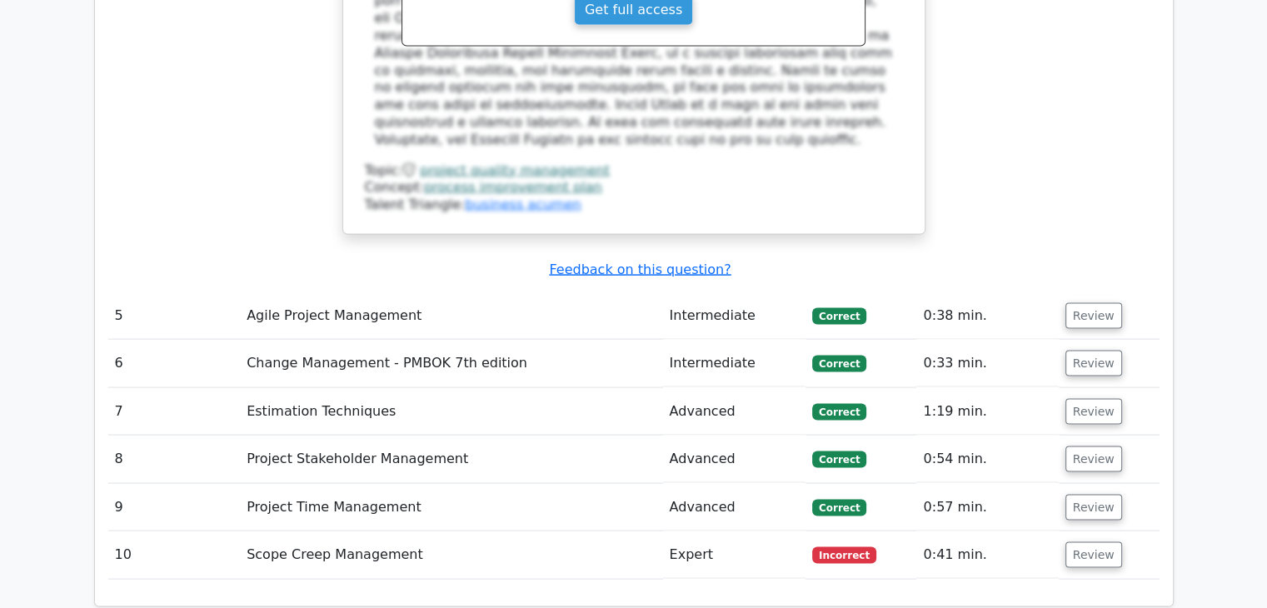
scroll to position [3282, 0]
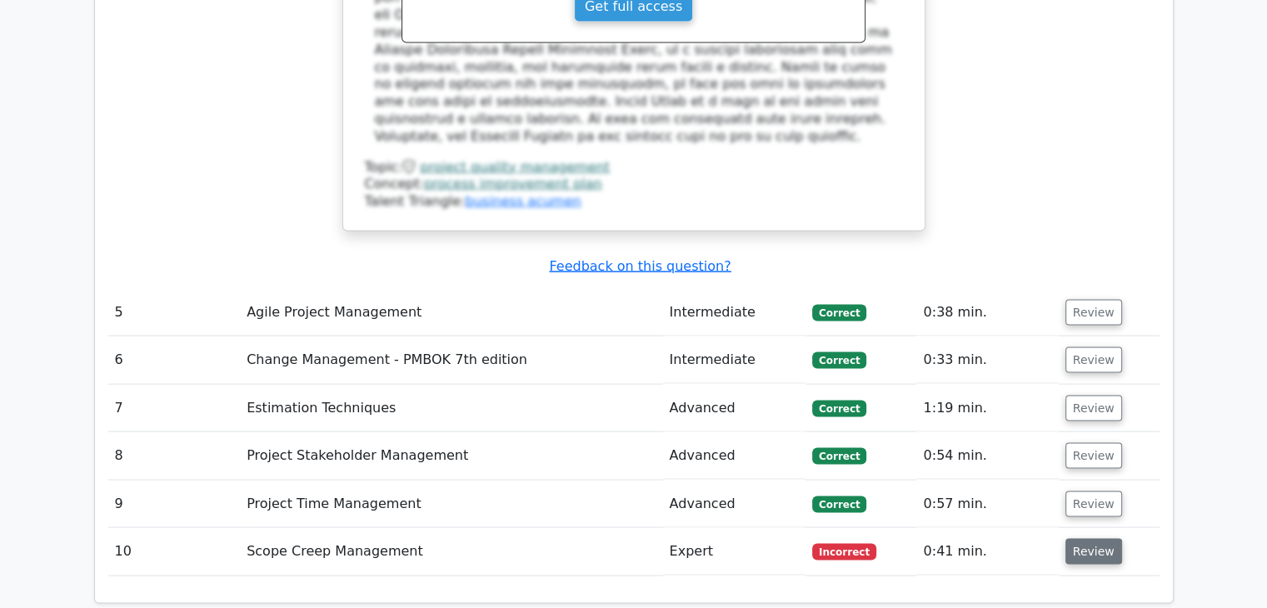
click at [1080, 539] on button "Review" at bounding box center [1094, 552] width 57 height 26
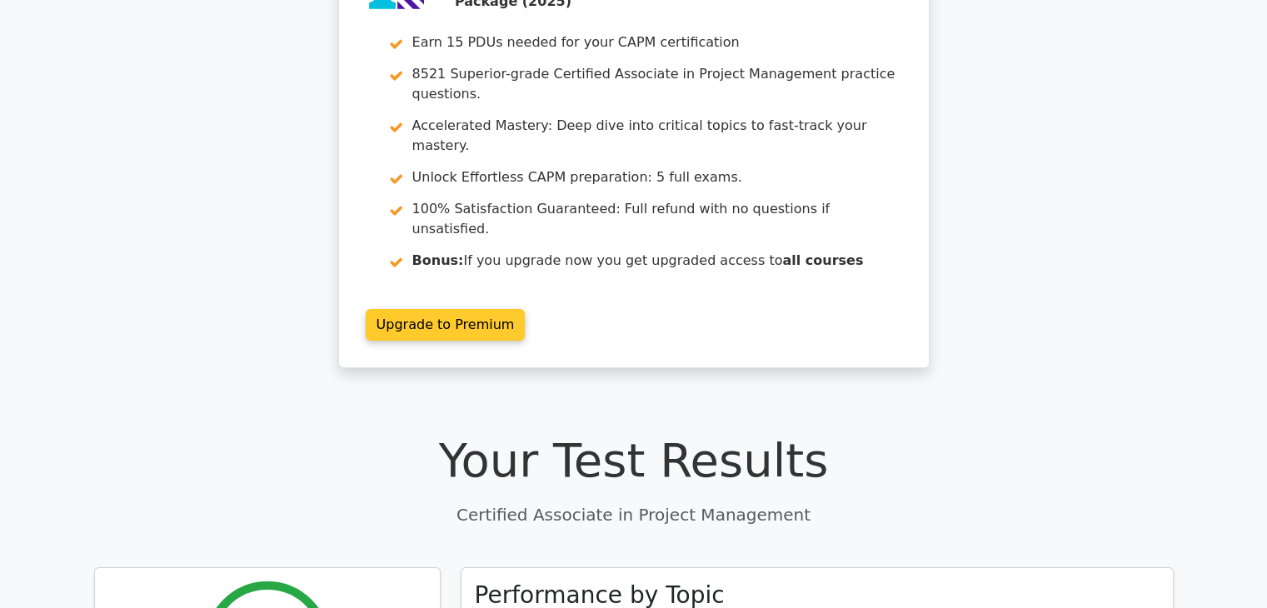
scroll to position [0, 0]
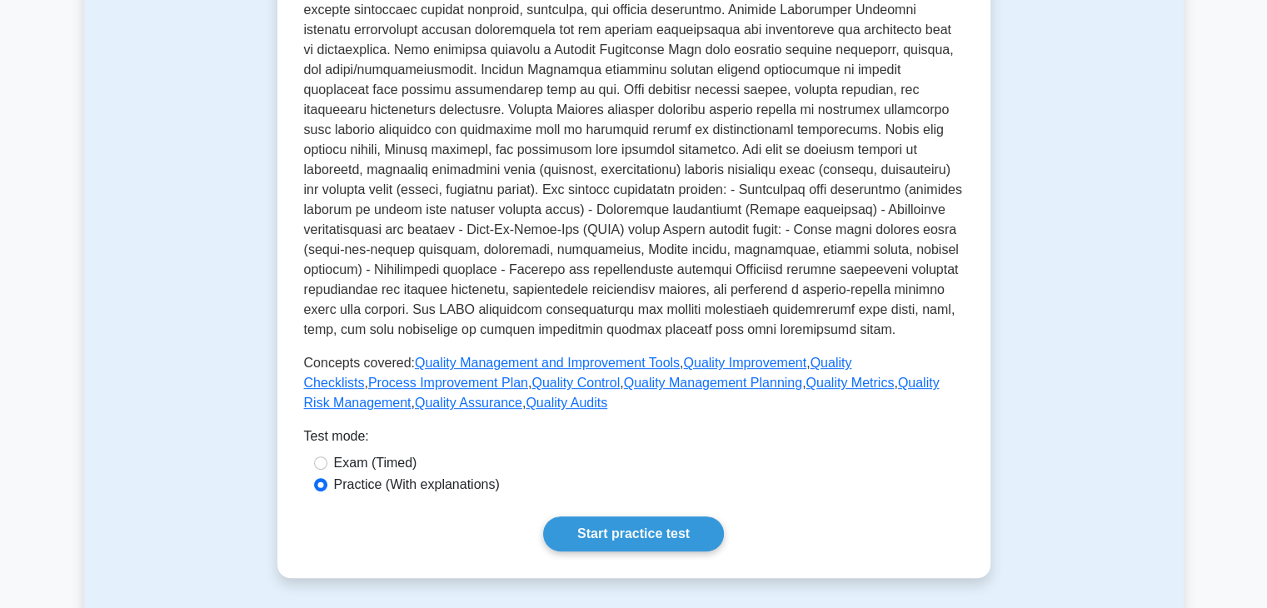
scroll to position [480, 0]
